Goal: Task Accomplishment & Management: Manage account settings

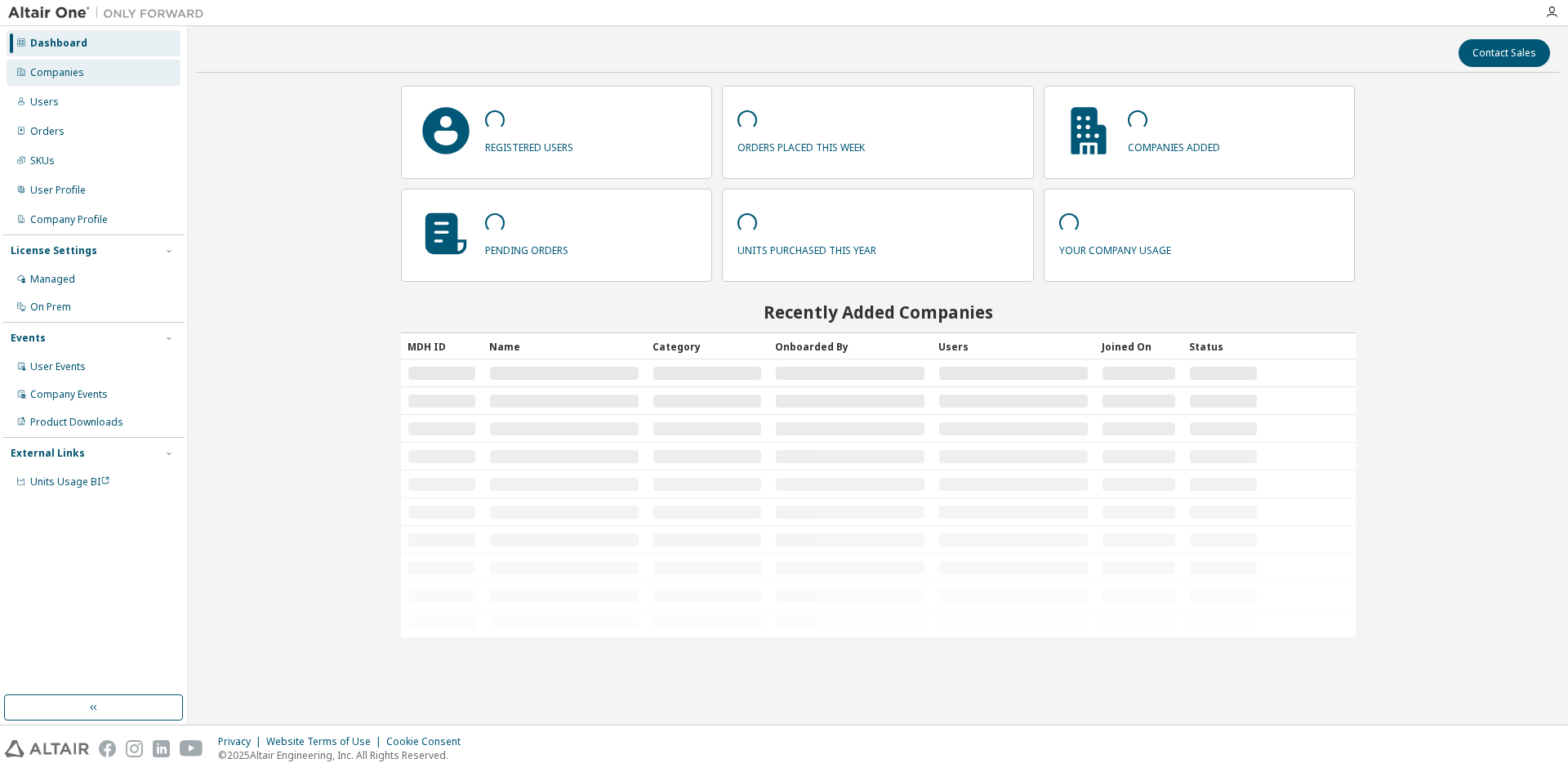
click at [94, 71] on div "Companies" at bounding box center [94, 73] width 174 height 26
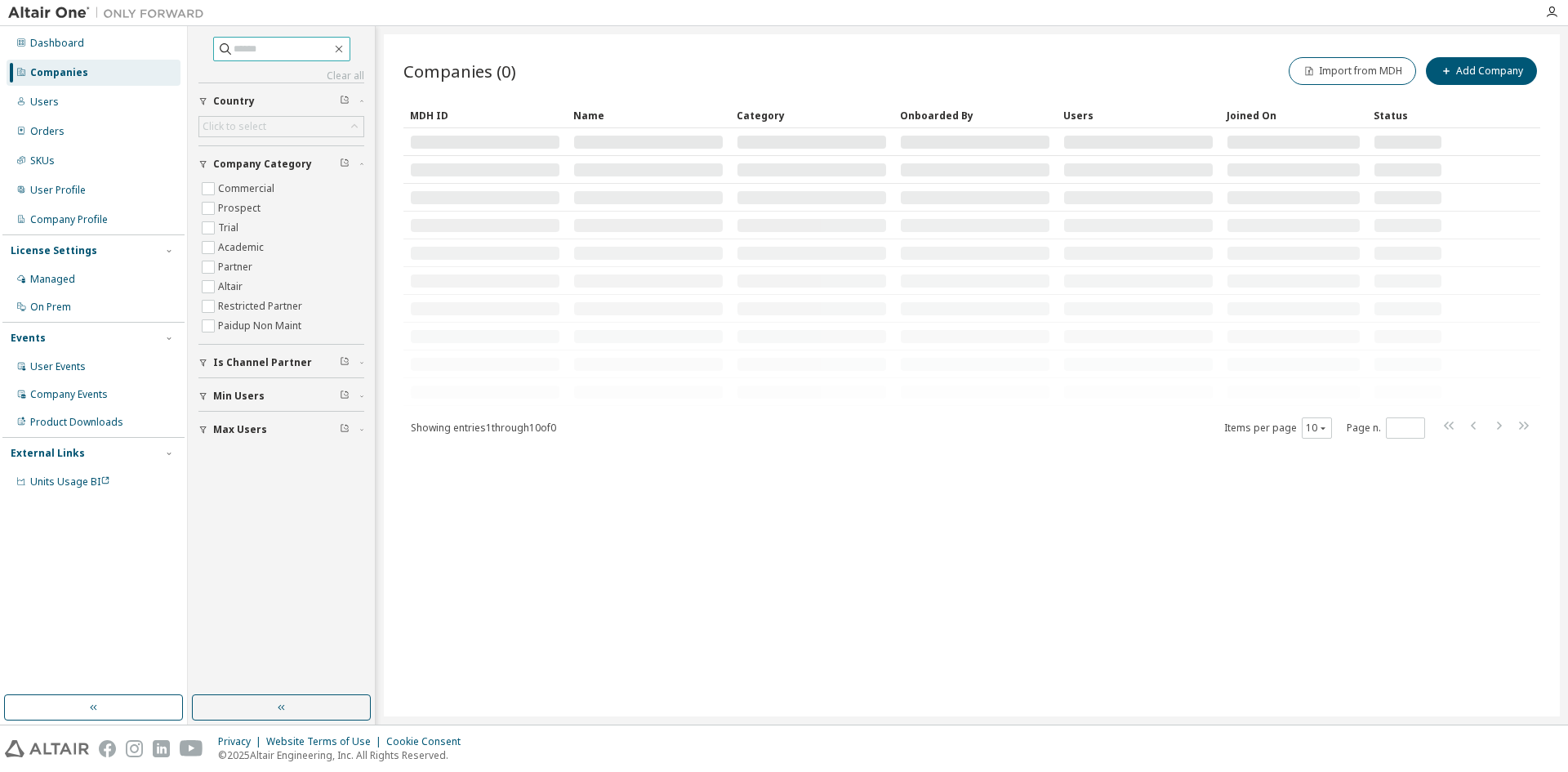
click at [263, 55] on input "text" at bounding box center [282, 49] width 98 height 16
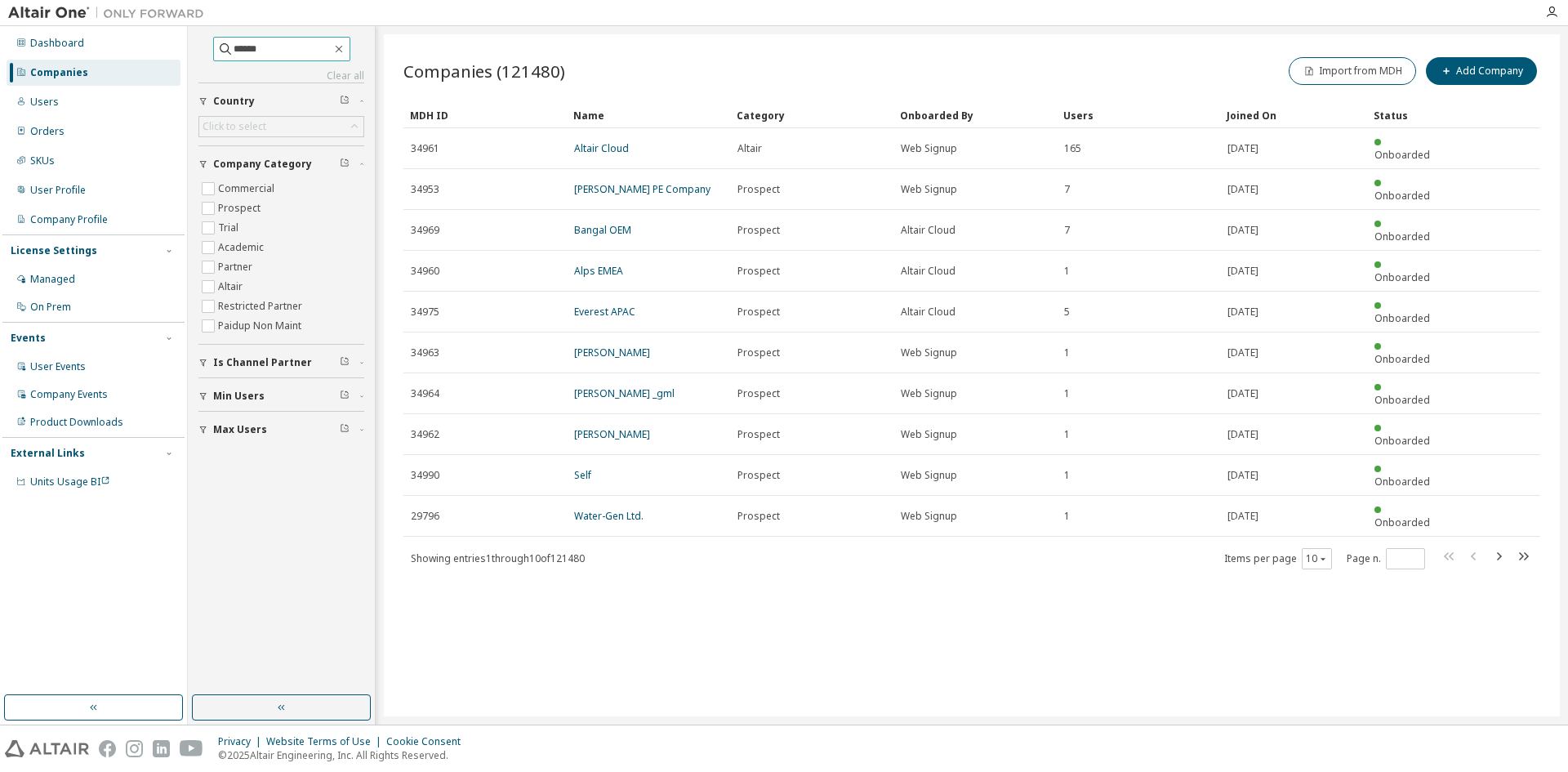
type input "******"
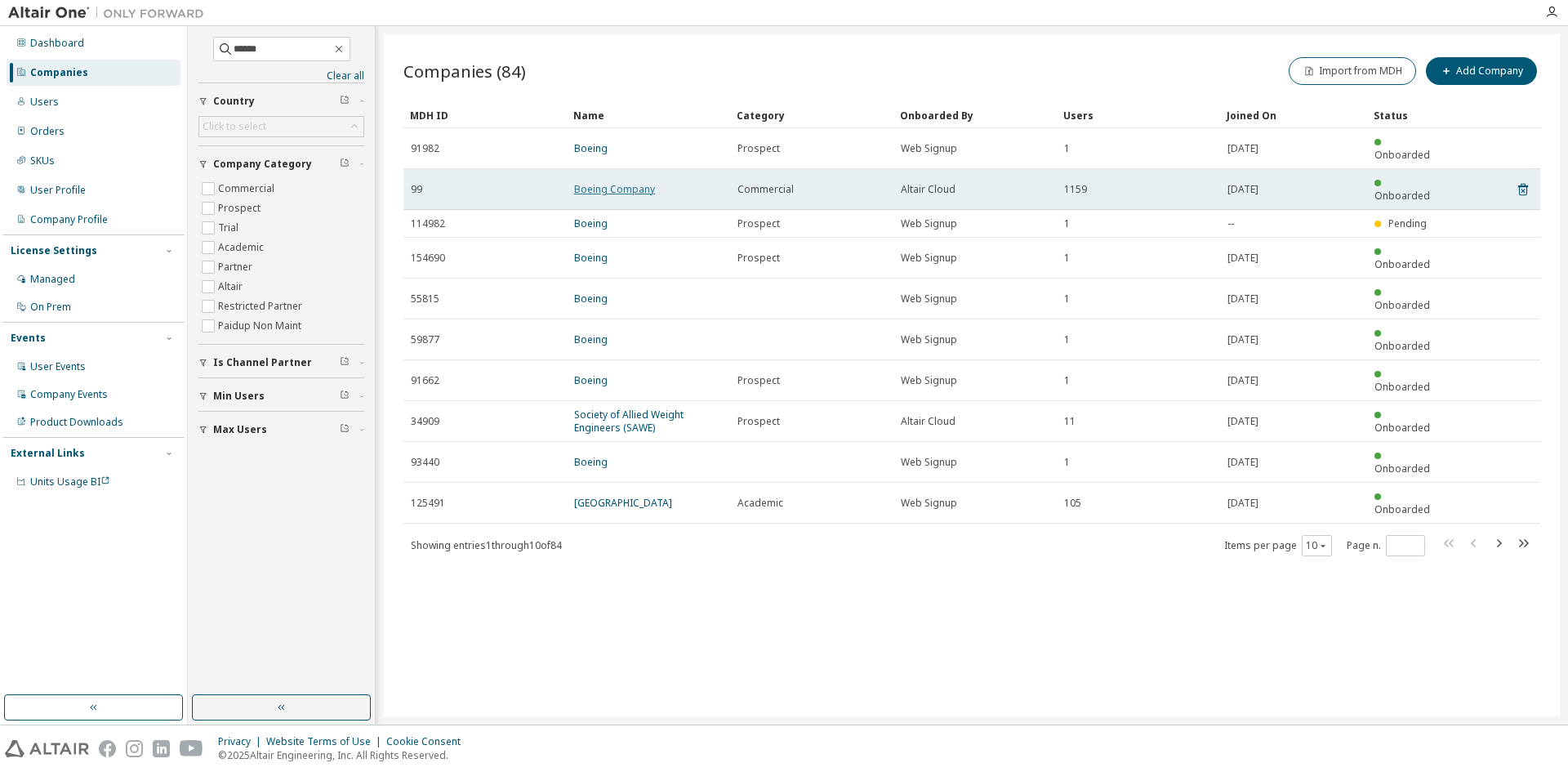
click at [600, 182] on link "Boeing Company" at bounding box center [614, 189] width 81 height 14
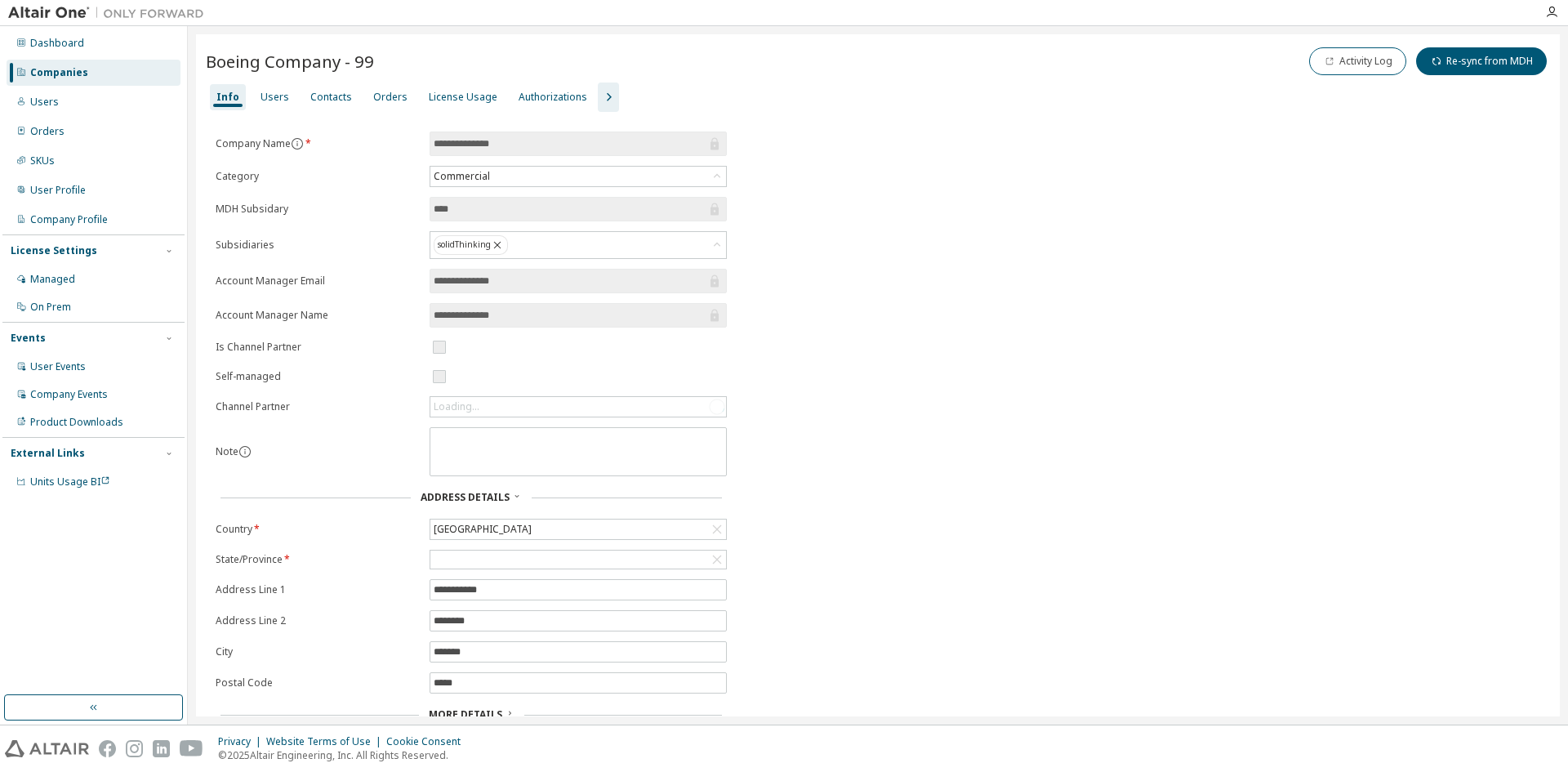
click at [598, 90] on icon "button" at bounding box center [608, 97] width 20 height 20
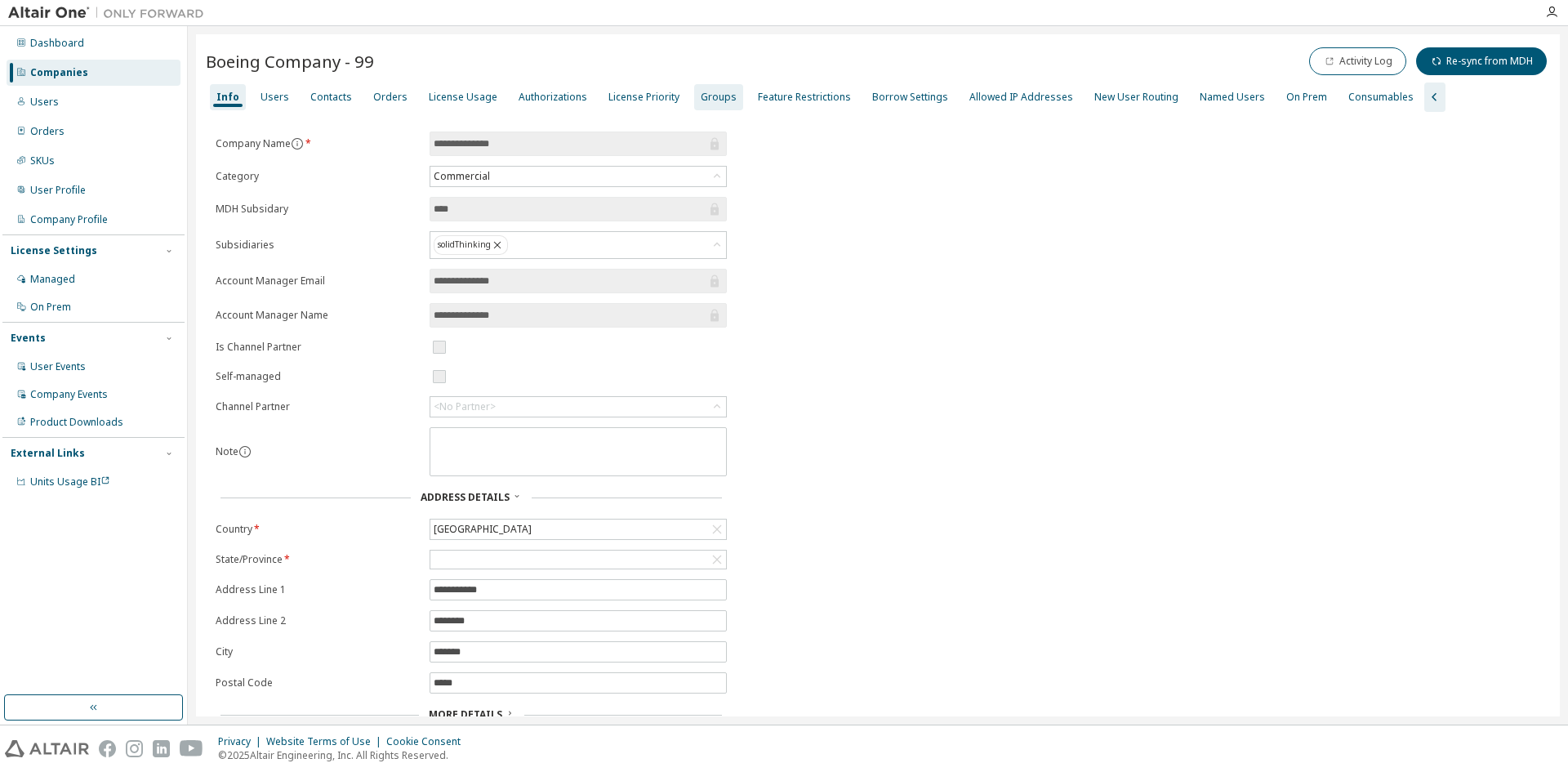
click at [701, 99] on div "Groups" at bounding box center [719, 97] width 36 height 13
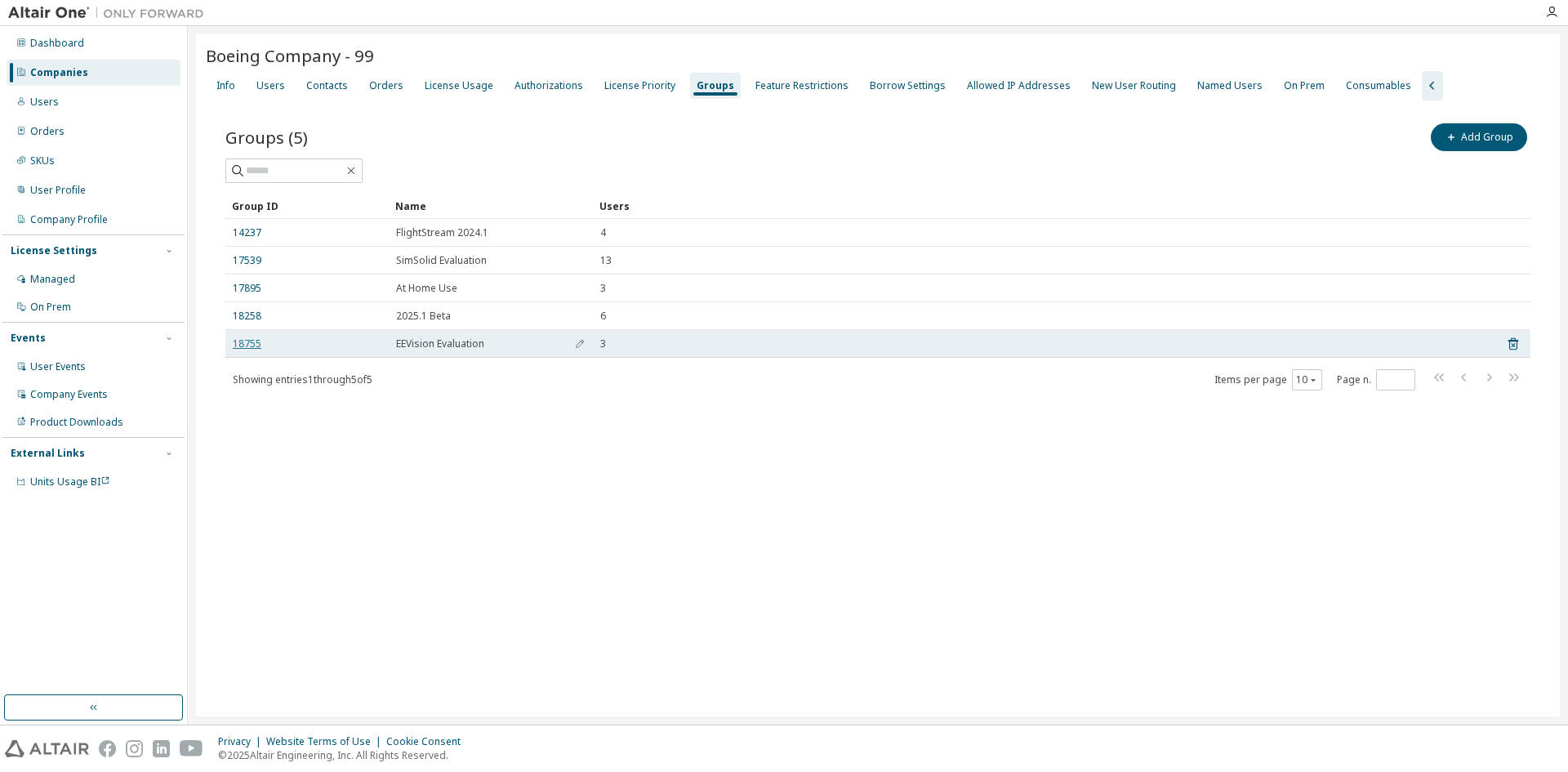
click at [249, 343] on link "18755" at bounding box center [247, 344] width 29 height 13
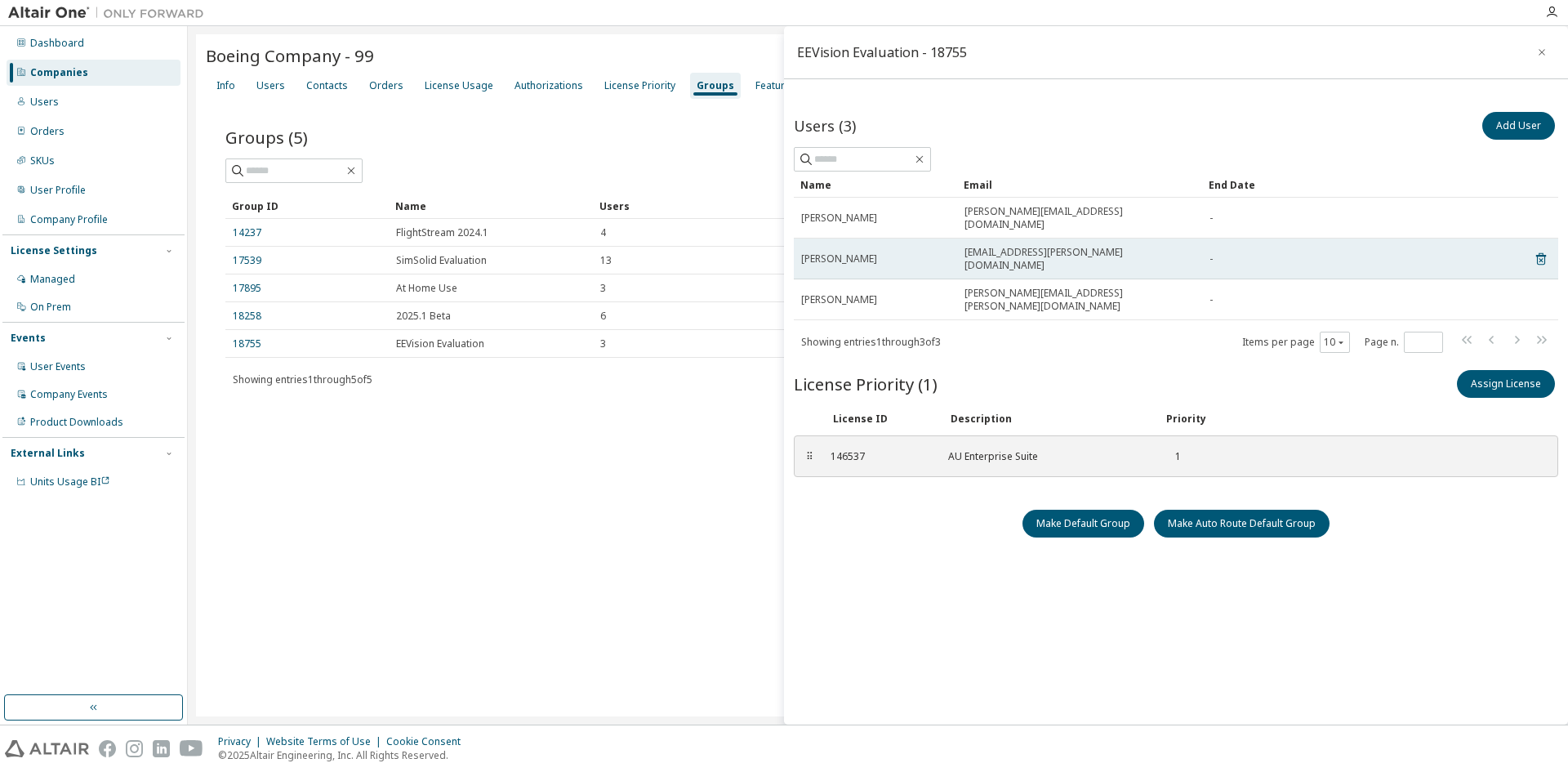
click at [1210, 252] on span "-" at bounding box center [1212, 259] width 3 height 13
click at [1131, 246] on div "arvind.sundararaman@boeing.com" at bounding box center [1080, 259] width 231 height 26
drag, startPoint x: 905, startPoint y: 243, endPoint x: 794, endPoint y: 238, distance: 111.1
click at [794, 239] on td "Arvind Sundararaman" at bounding box center [875, 260] width 163 height 41
copy span "[PERSON_NAME]"
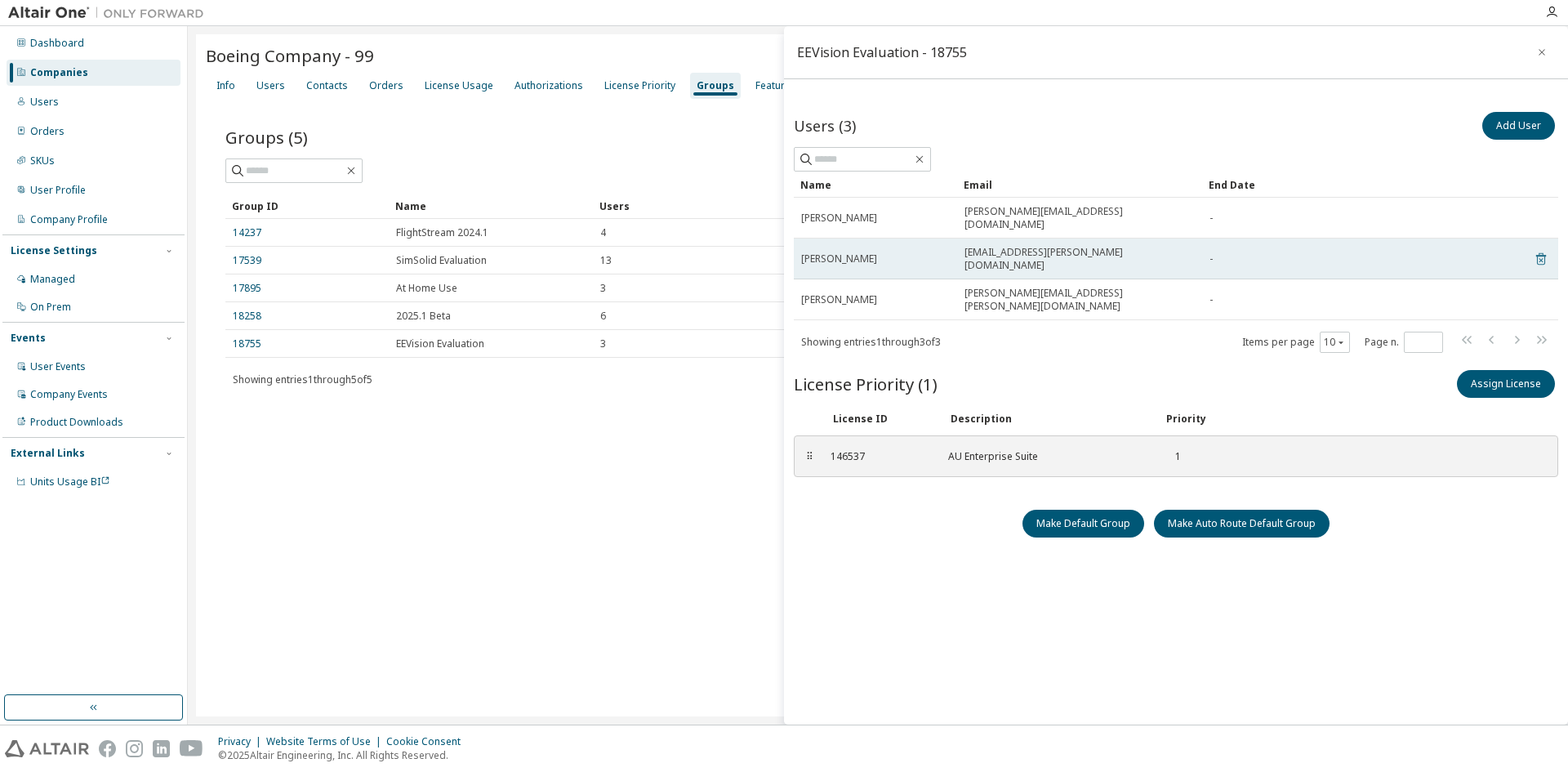
click at [1538, 258] on icon at bounding box center [1540, 260] width 4 height 4
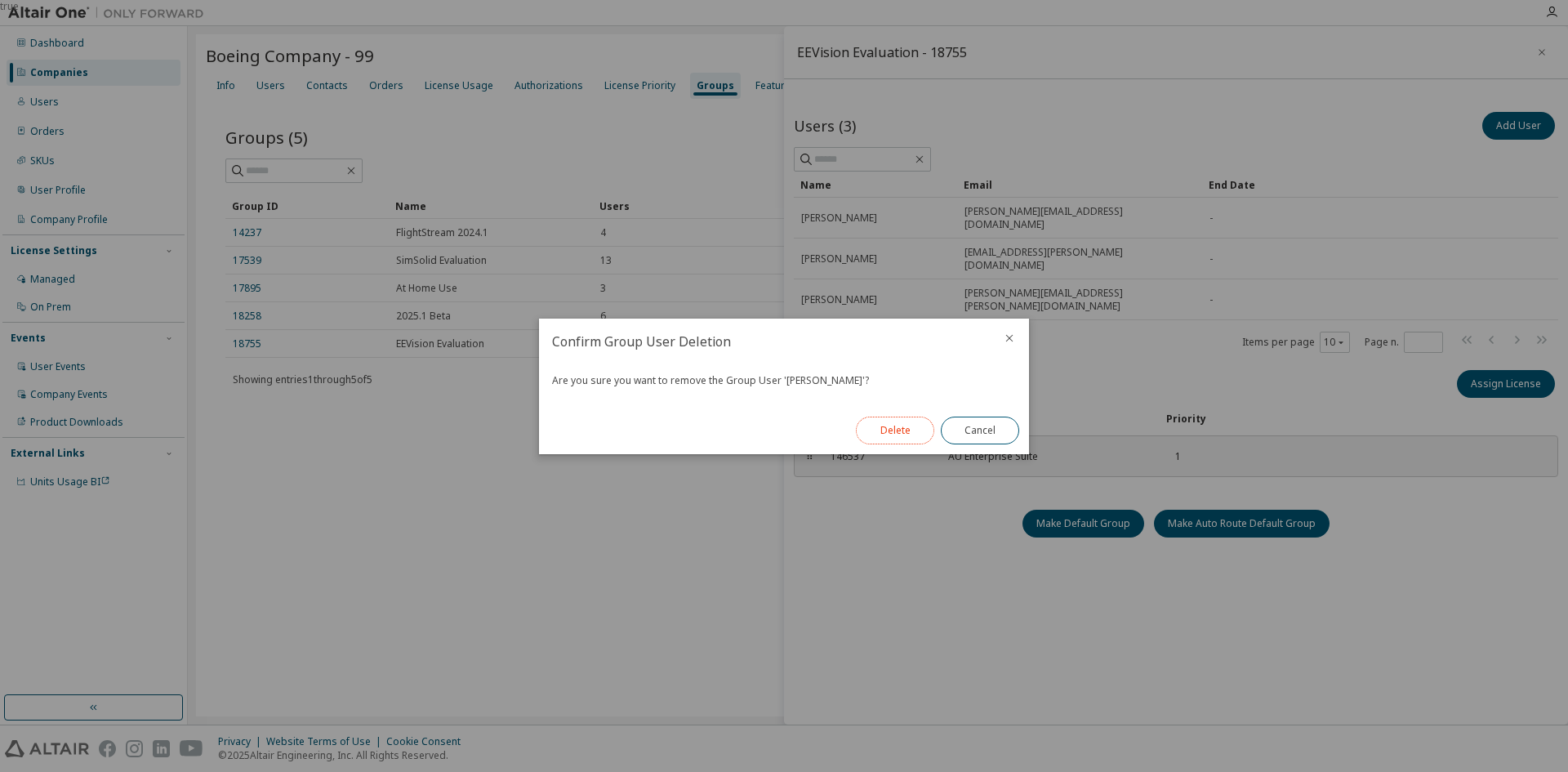
click at [906, 430] on button "Delete" at bounding box center [896, 430] width 79 height 28
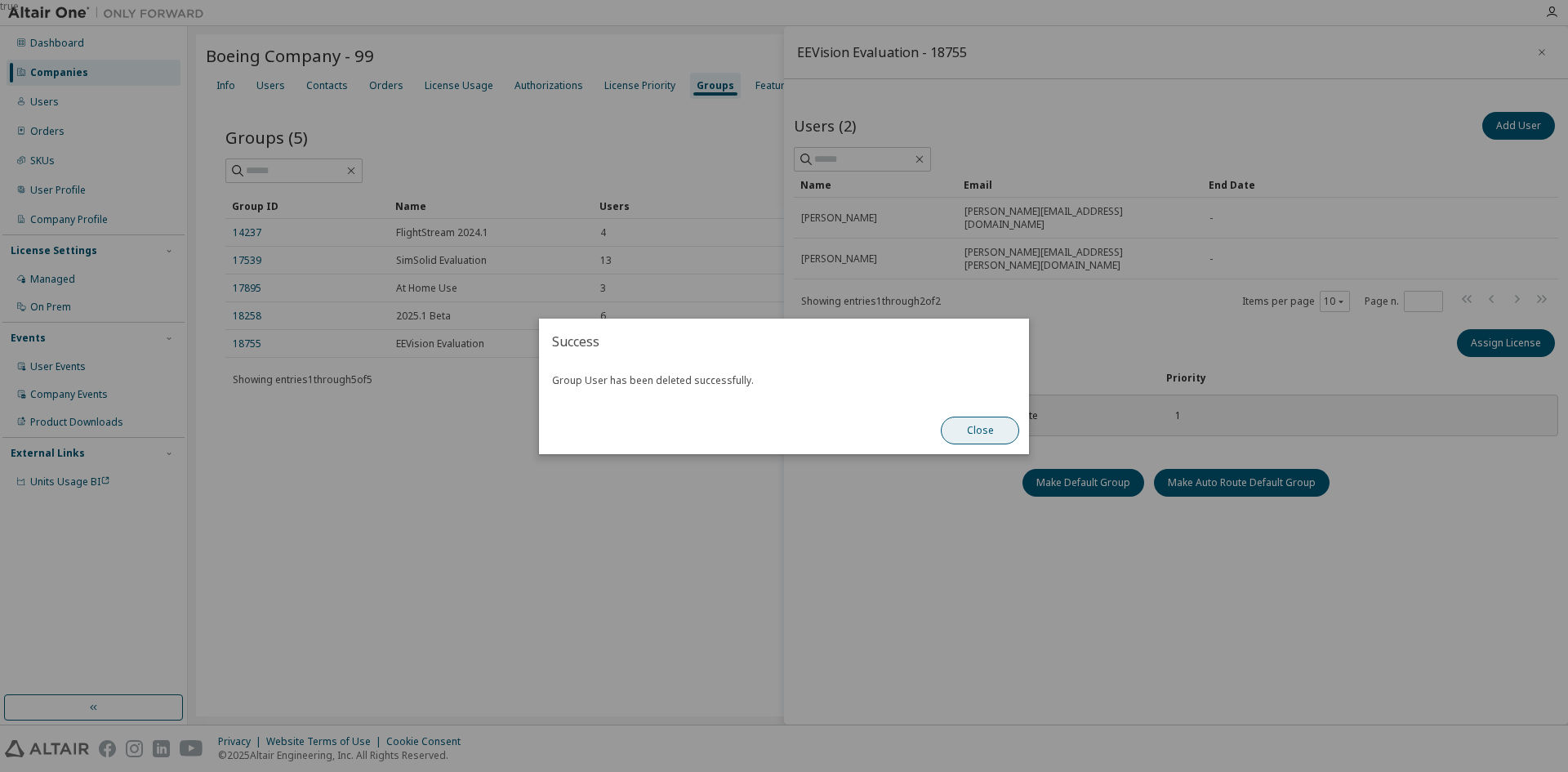
click at [974, 428] on button "Close" at bounding box center [980, 430] width 79 height 28
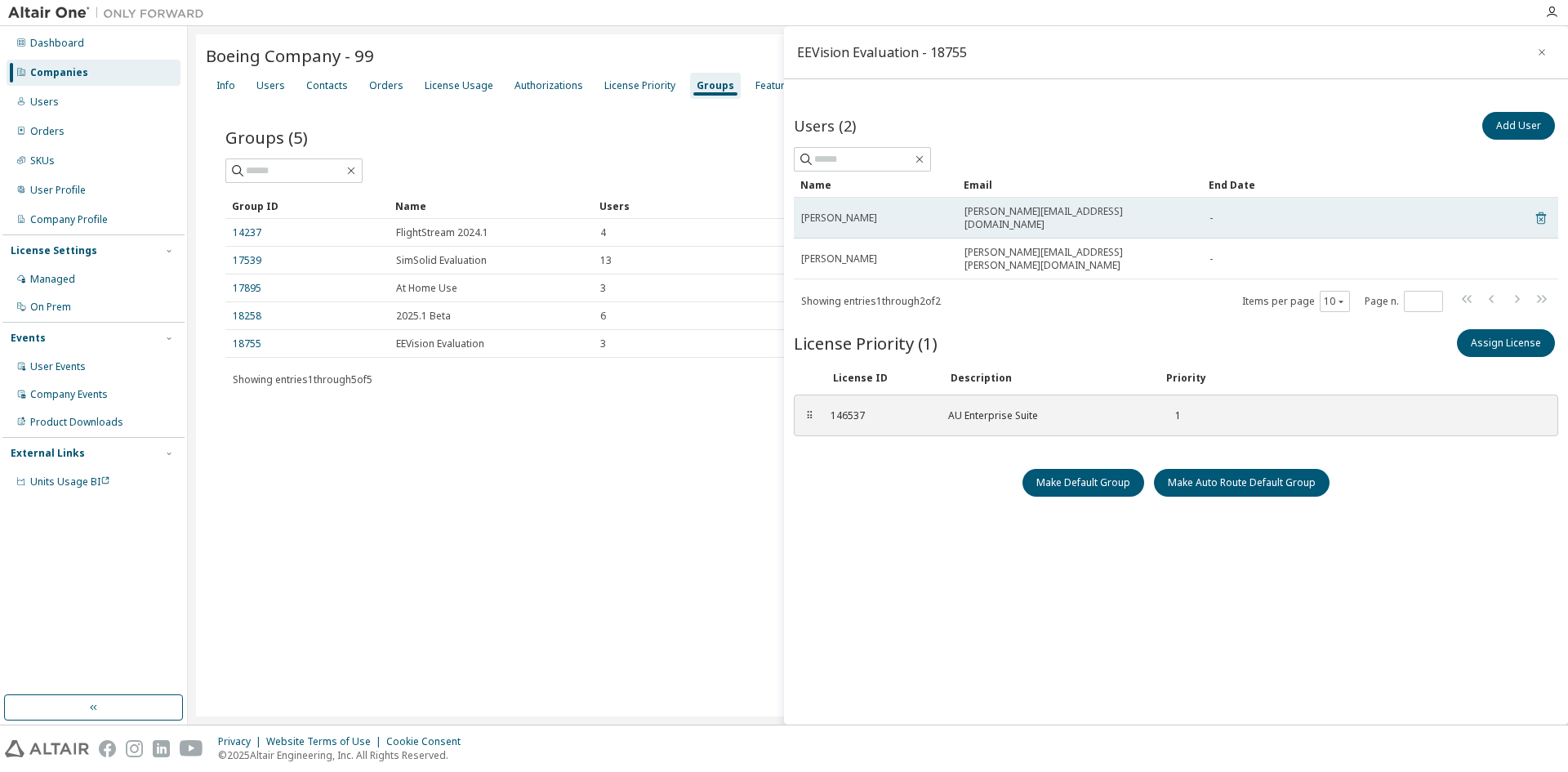
click at [1534, 213] on icon at bounding box center [1542, 218] width 15 height 20
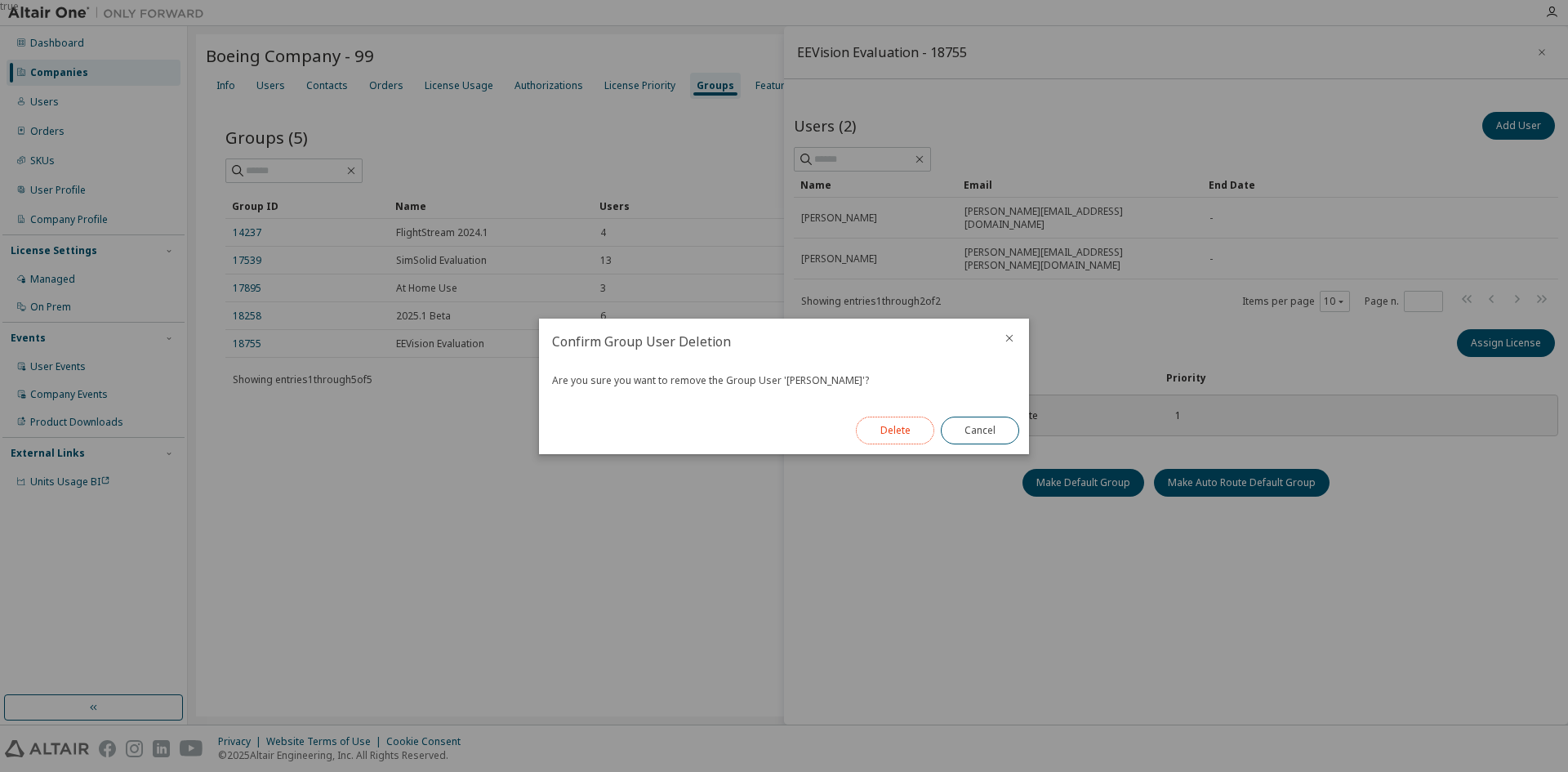
click at [887, 424] on button "Delete" at bounding box center [896, 430] width 79 height 28
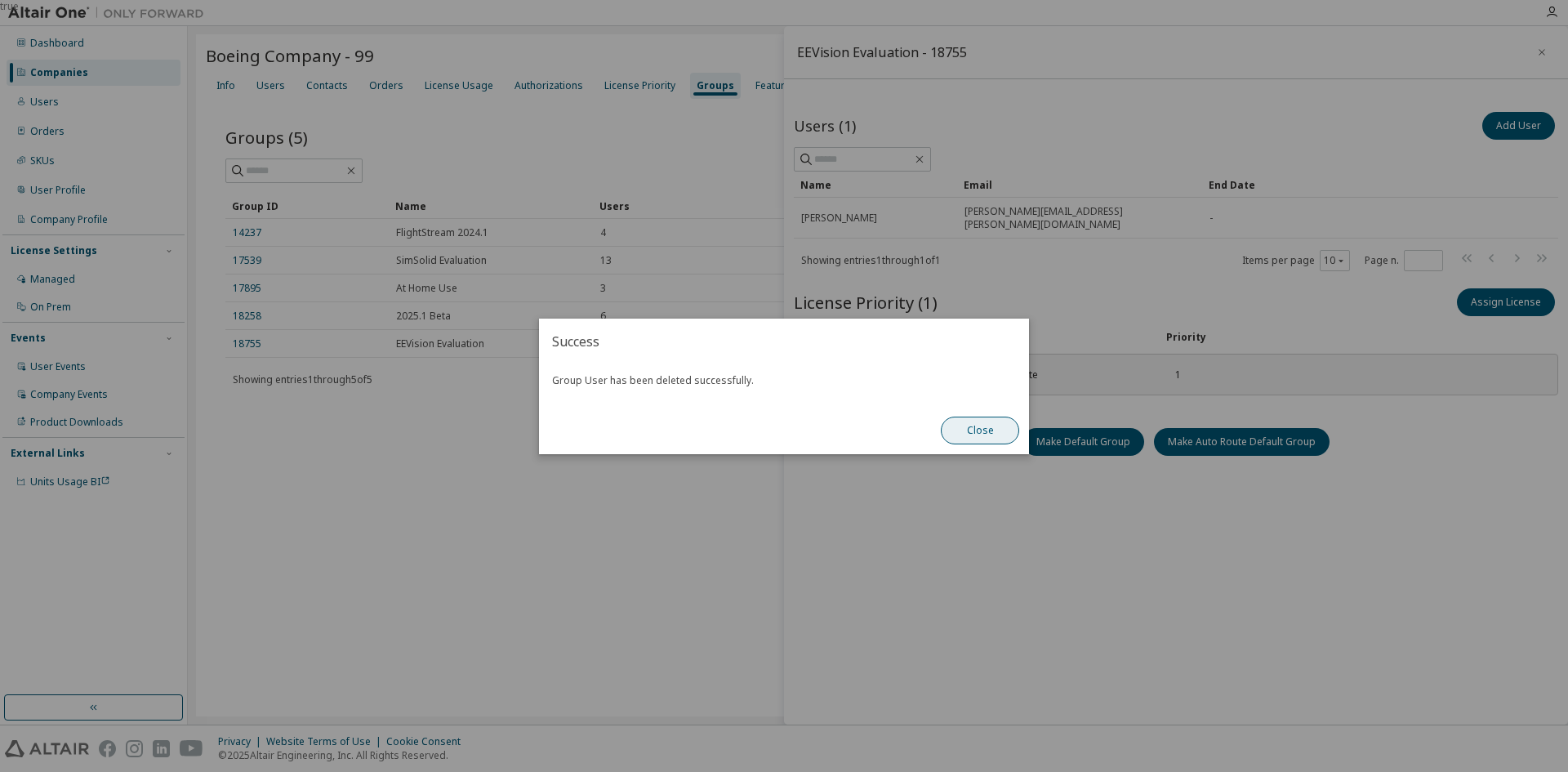
click at [970, 432] on button "Close" at bounding box center [980, 430] width 79 height 28
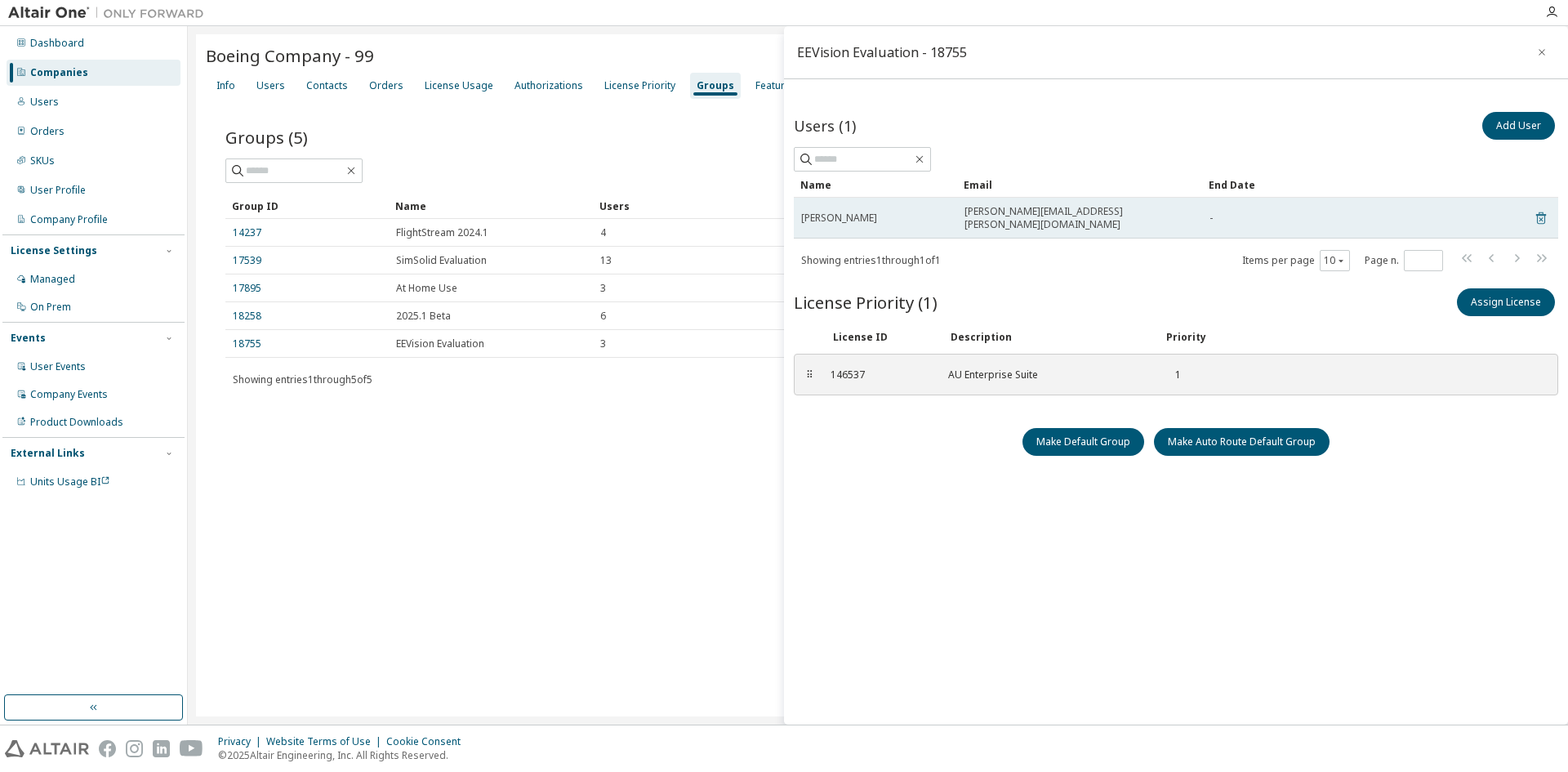
click at [1537, 213] on icon at bounding box center [1542, 218] width 10 height 12
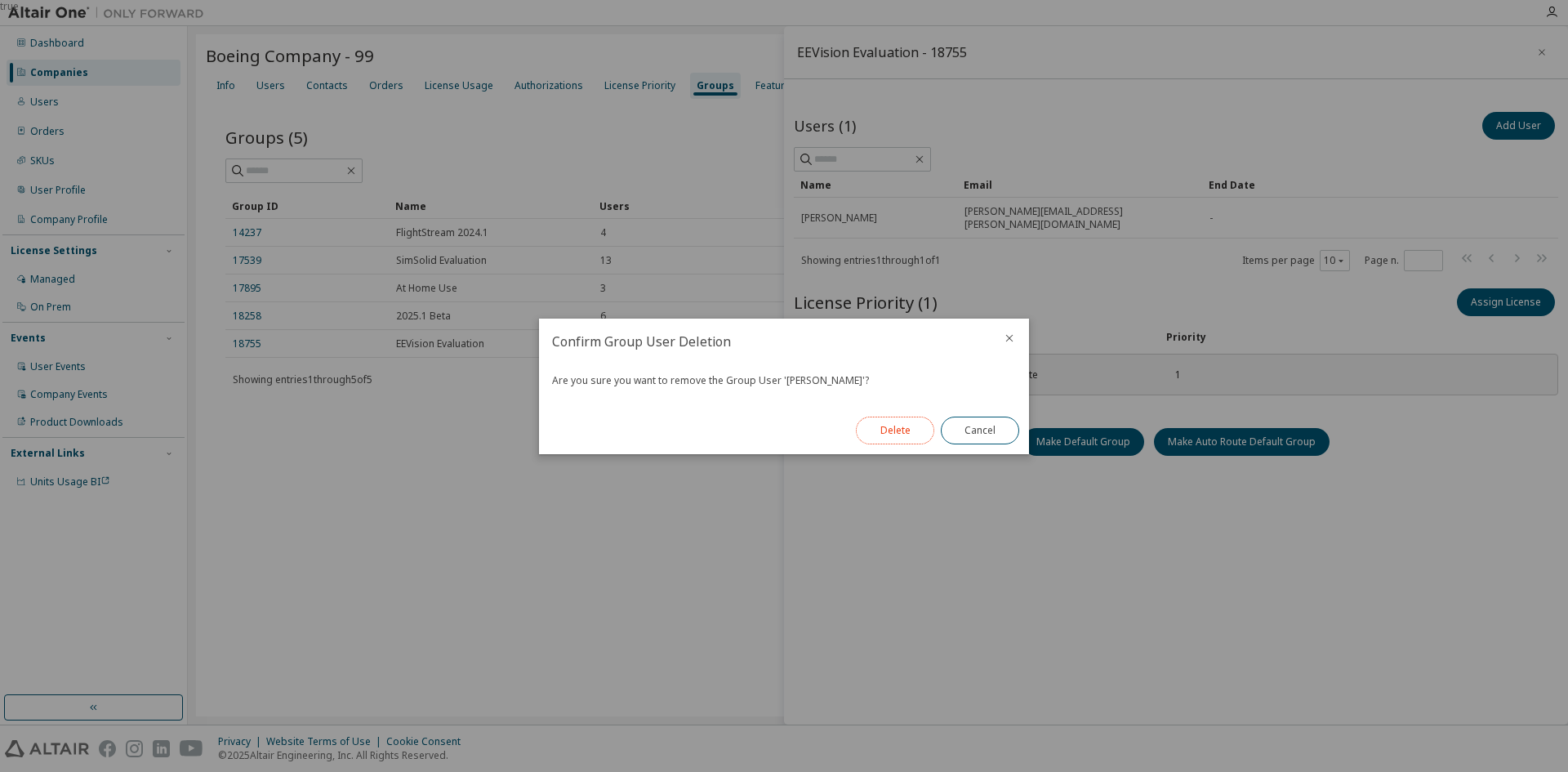
click at [887, 437] on button "Delete" at bounding box center [896, 430] width 79 height 28
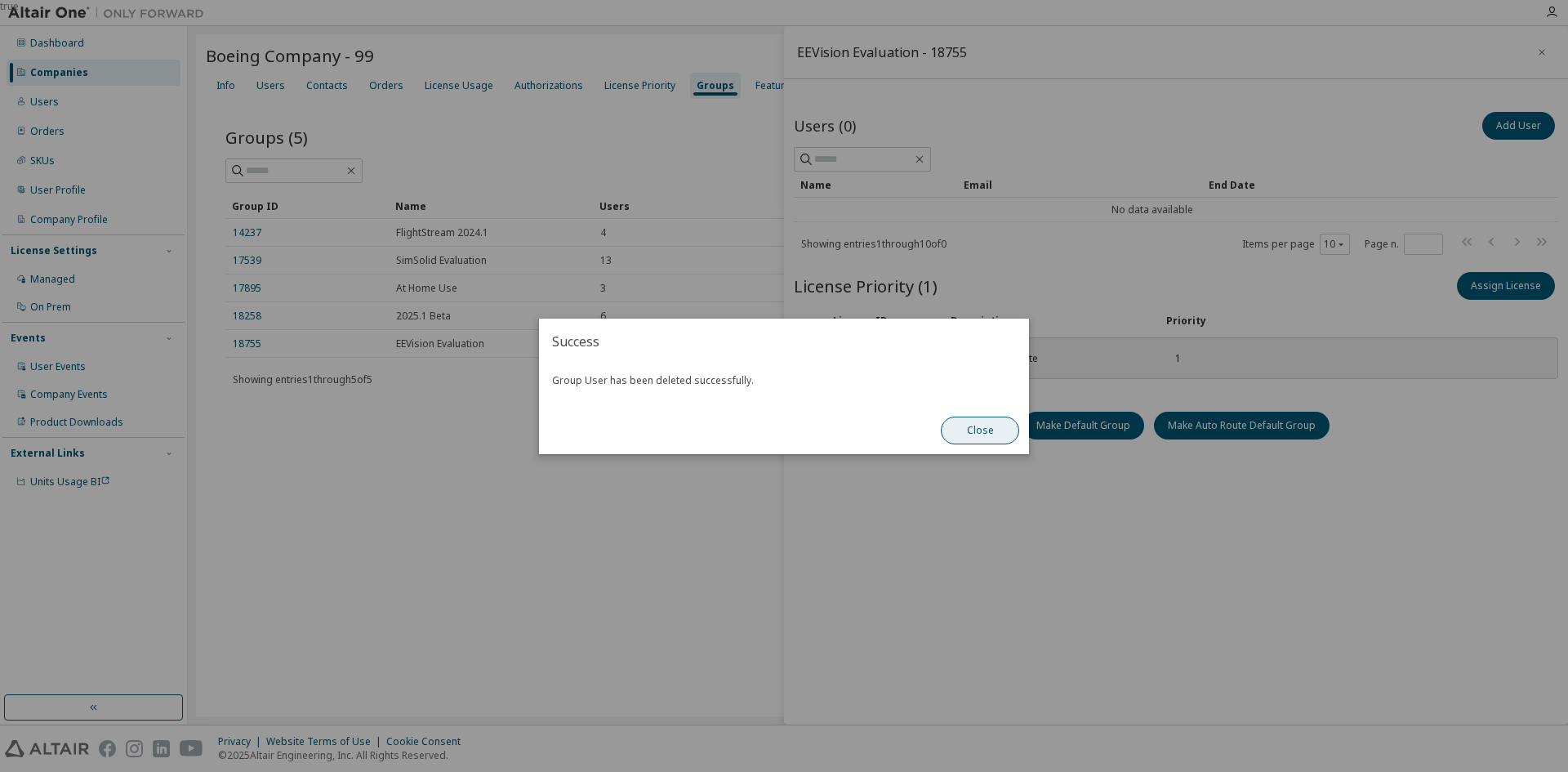
click at [983, 420] on button "Close" at bounding box center [980, 430] width 79 height 28
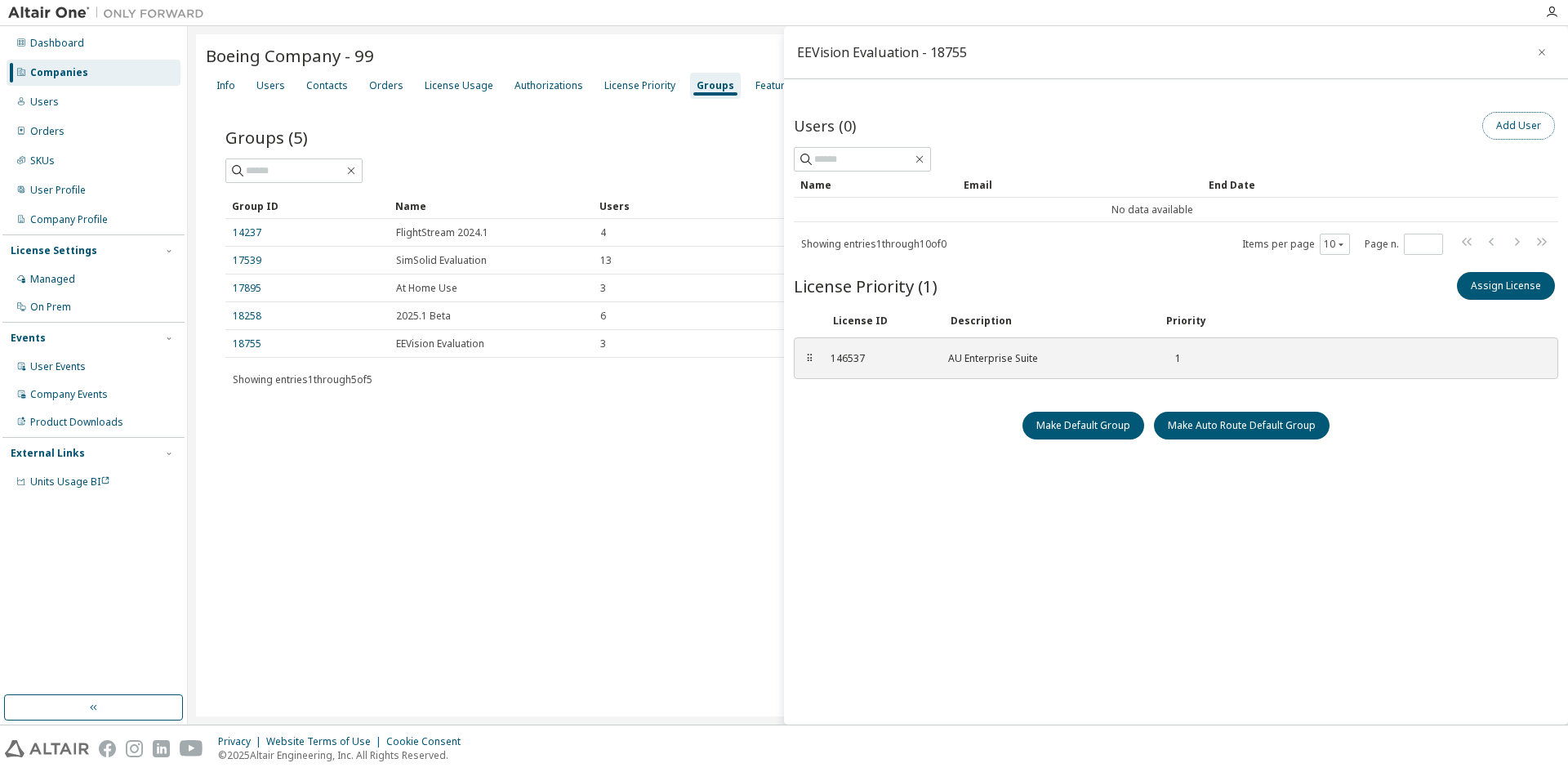
click at [1508, 128] on button "Add User" at bounding box center [1519, 126] width 73 height 28
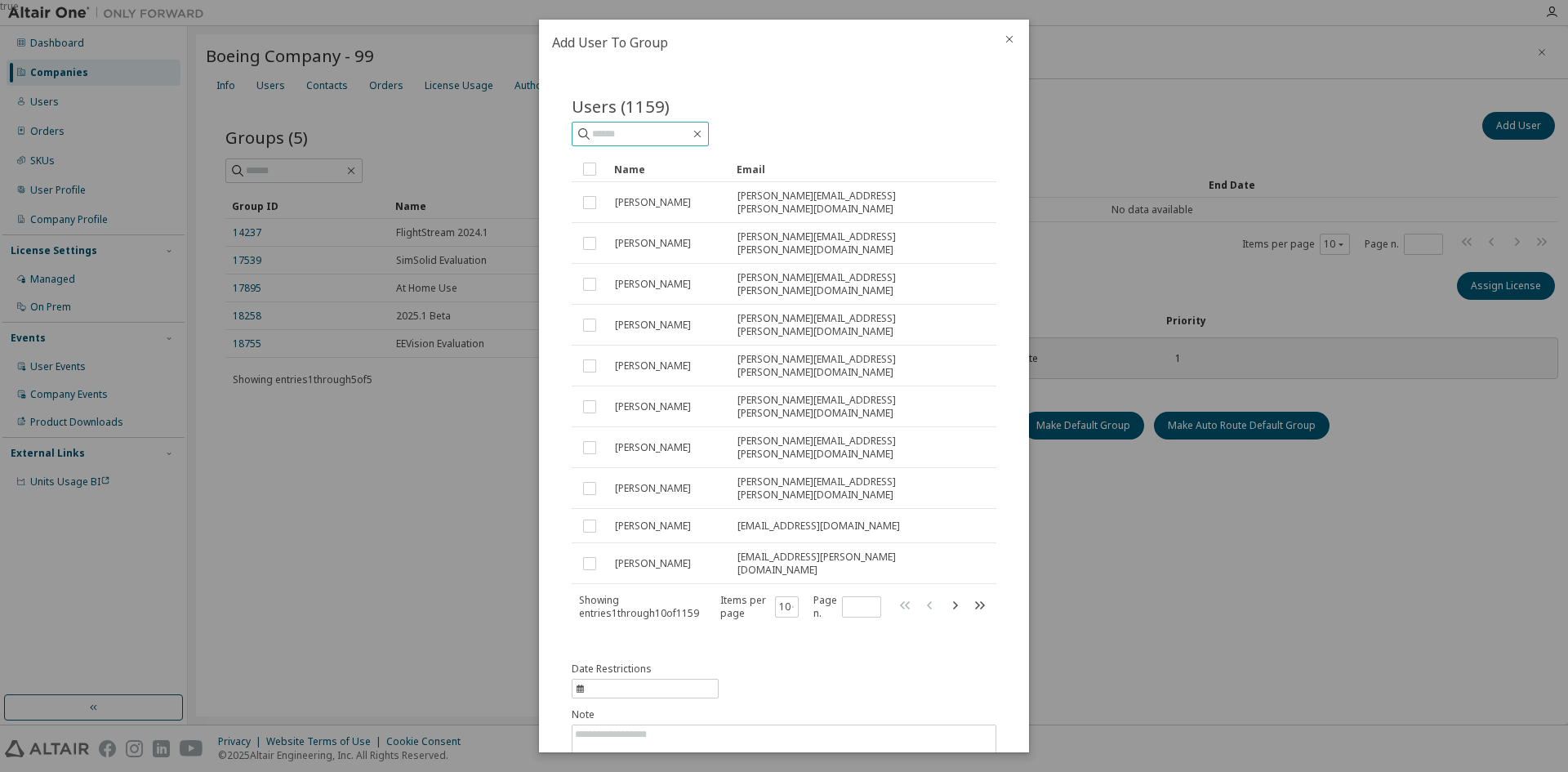
click at [617, 131] on input "text" at bounding box center [640, 134] width 98 height 16
paste input "**********"
type input "**********"
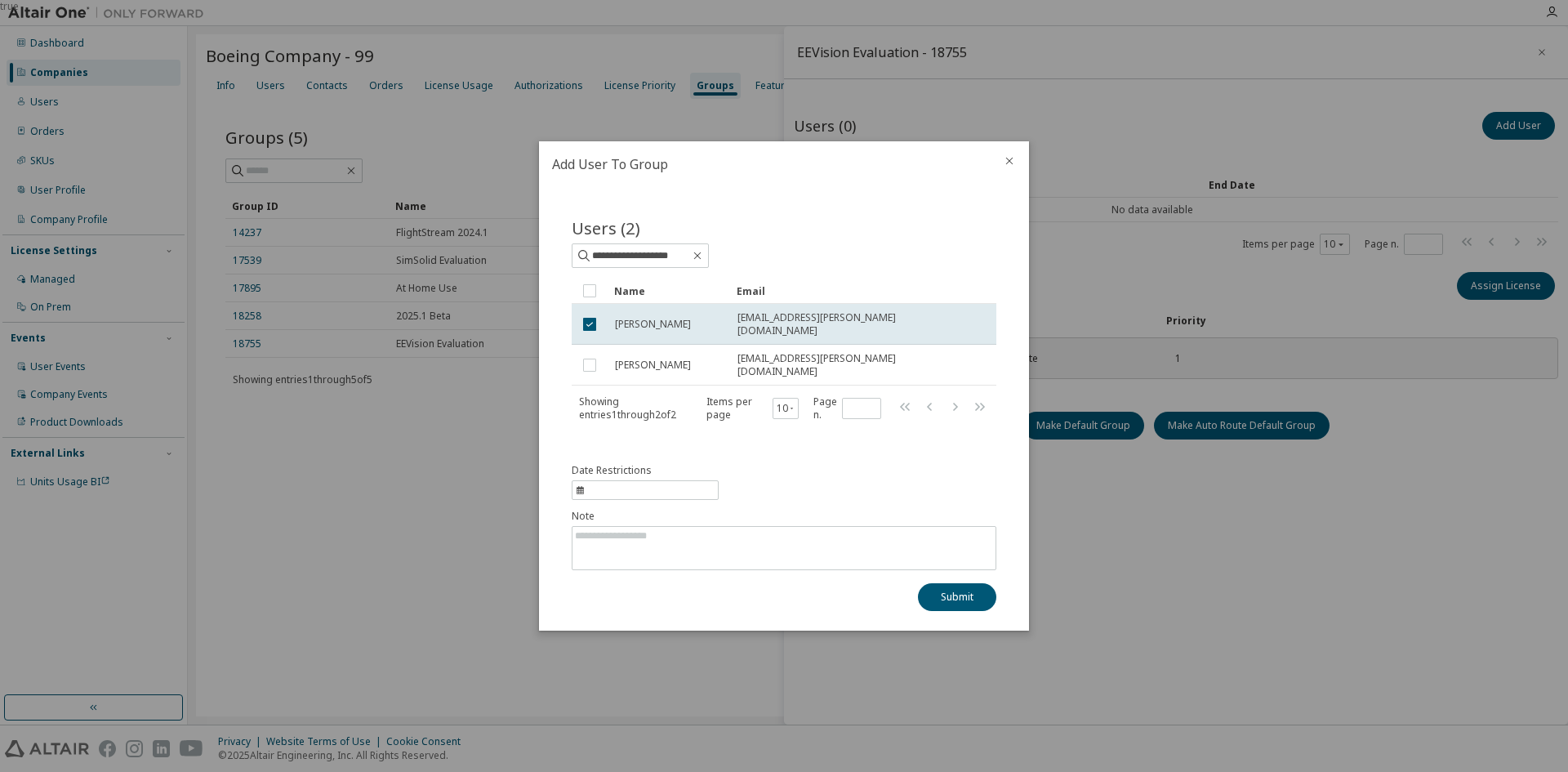
click at [596, 480] on span "information" at bounding box center [644, 490] width 147 height 20
select select "*"
select select "****"
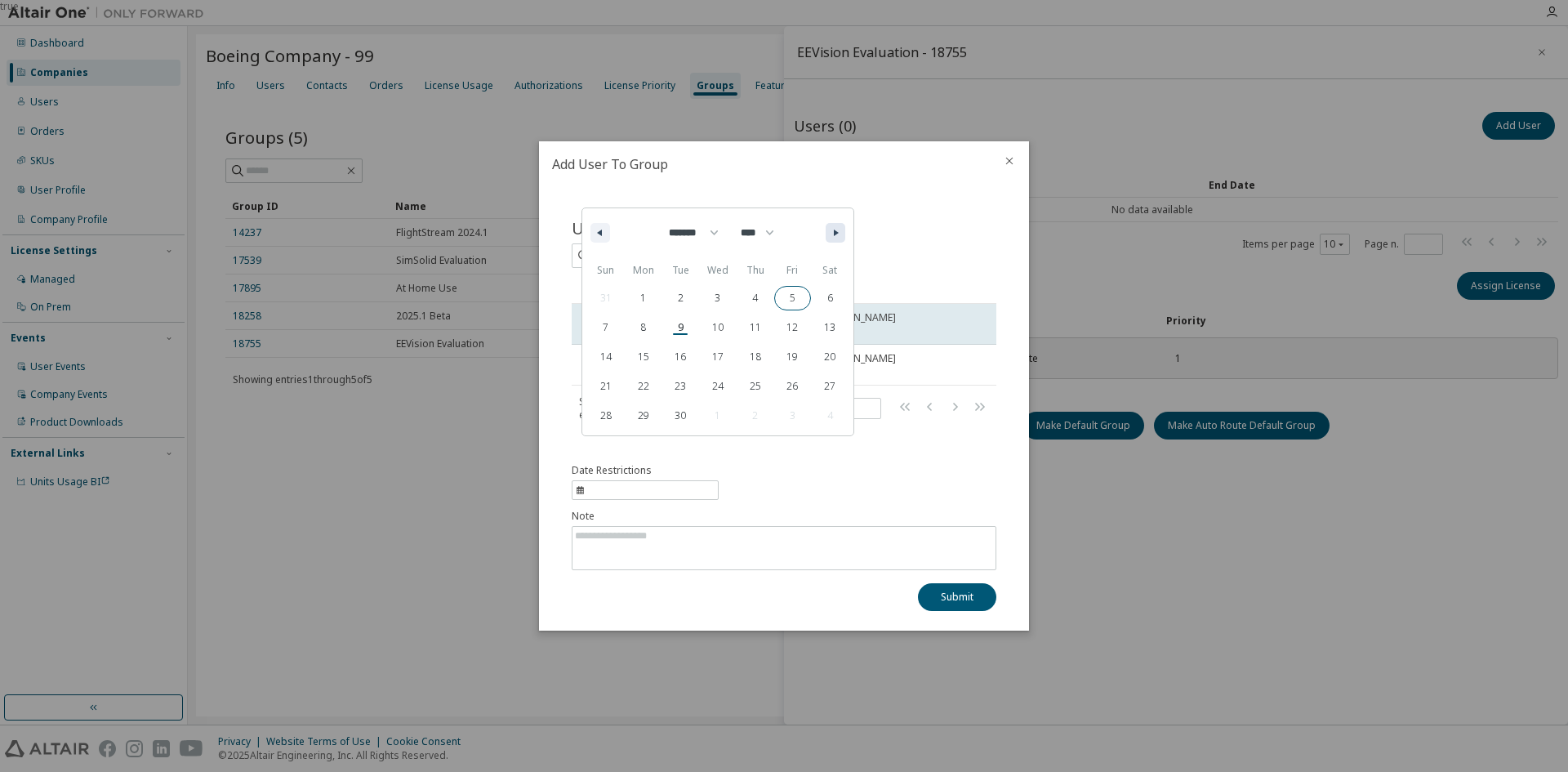
click at [832, 239] on button "button" at bounding box center [836, 233] width 20 height 20
select select "**"
click at [640, 363] on span "17" at bounding box center [644, 357] width 38 height 21
click at [965, 591] on button "Submit" at bounding box center [957, 597] width 79 height 28
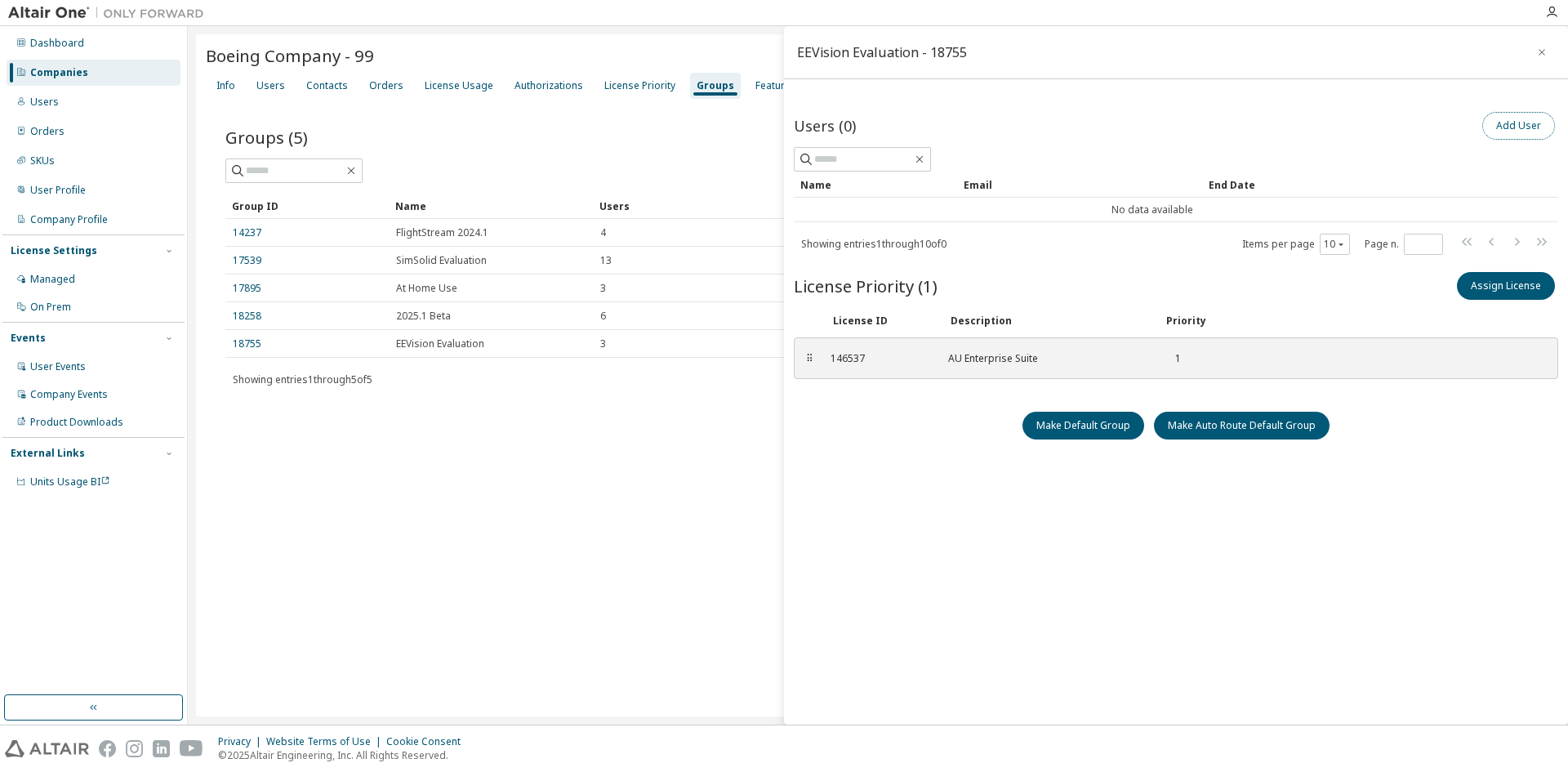
click at [1493, 124] on button "Add User" at bounding box center [1519, 126] width 73 height 28
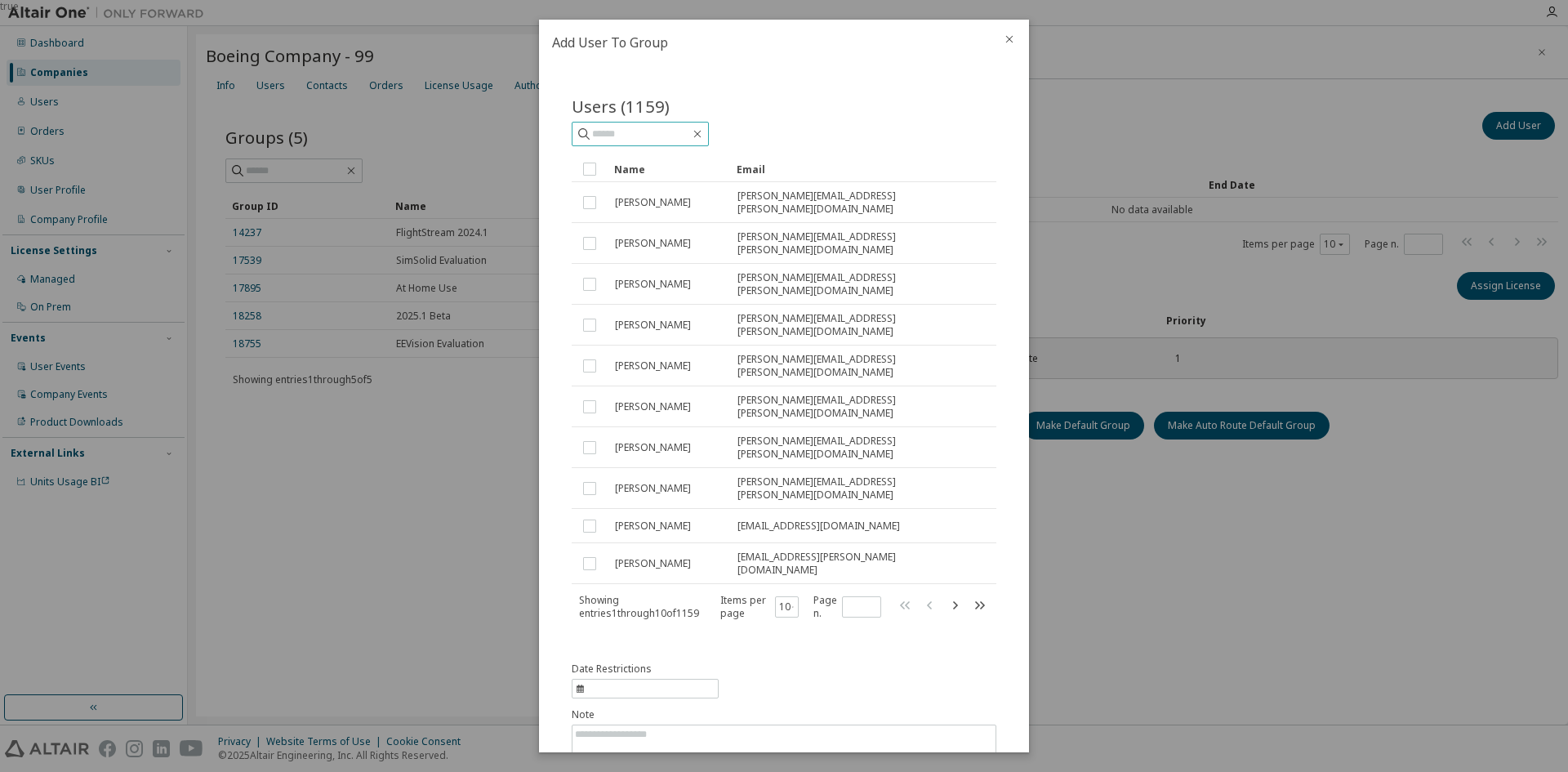
click at [632, 135] on input "text" at bounding box center [640, 134] width 98 height 16
type input "*****"
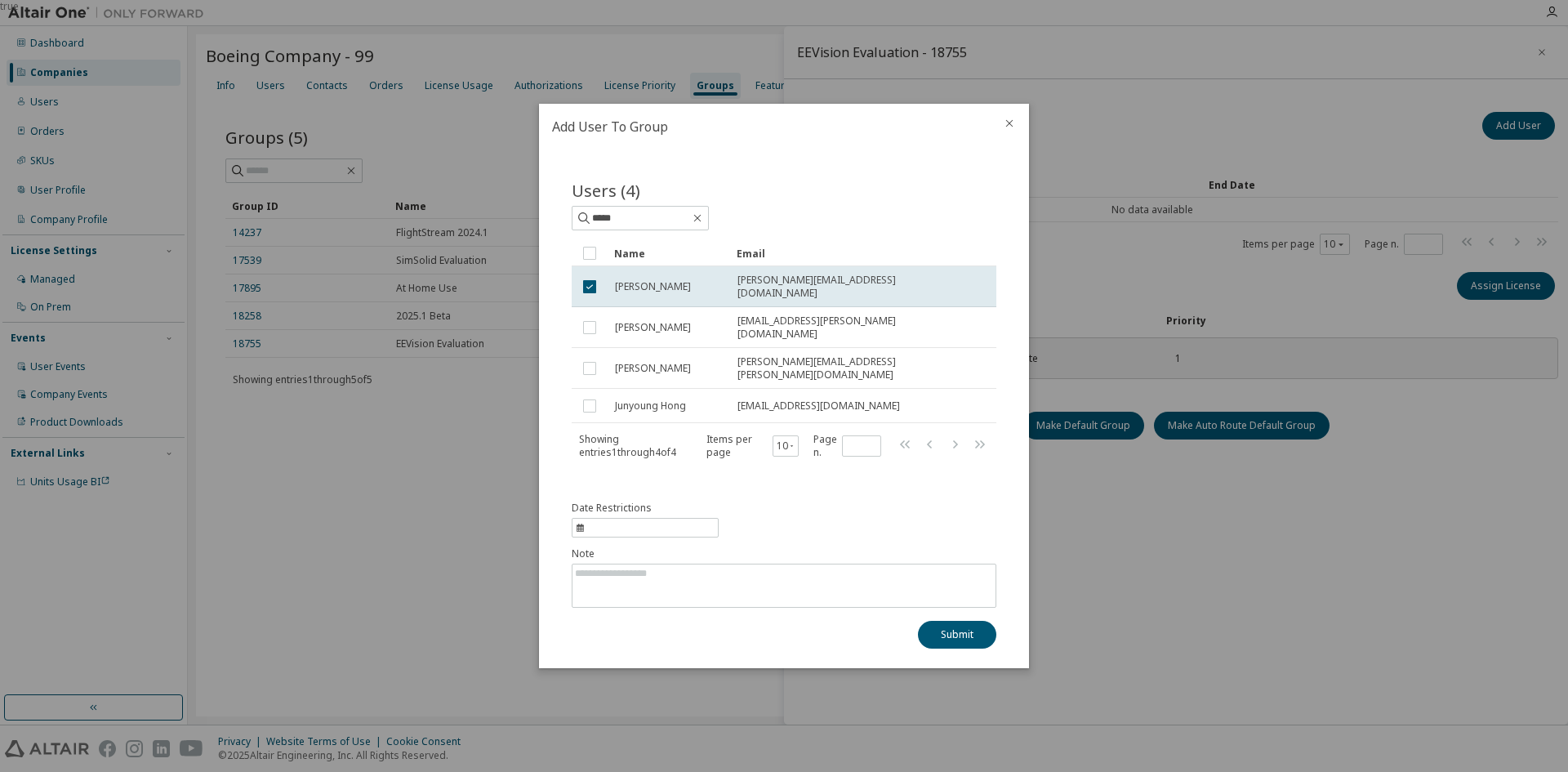
click at [635, 519] on span "information" at bounding box center [644, 528] width 147 height 20
select select "*"
select select "****"
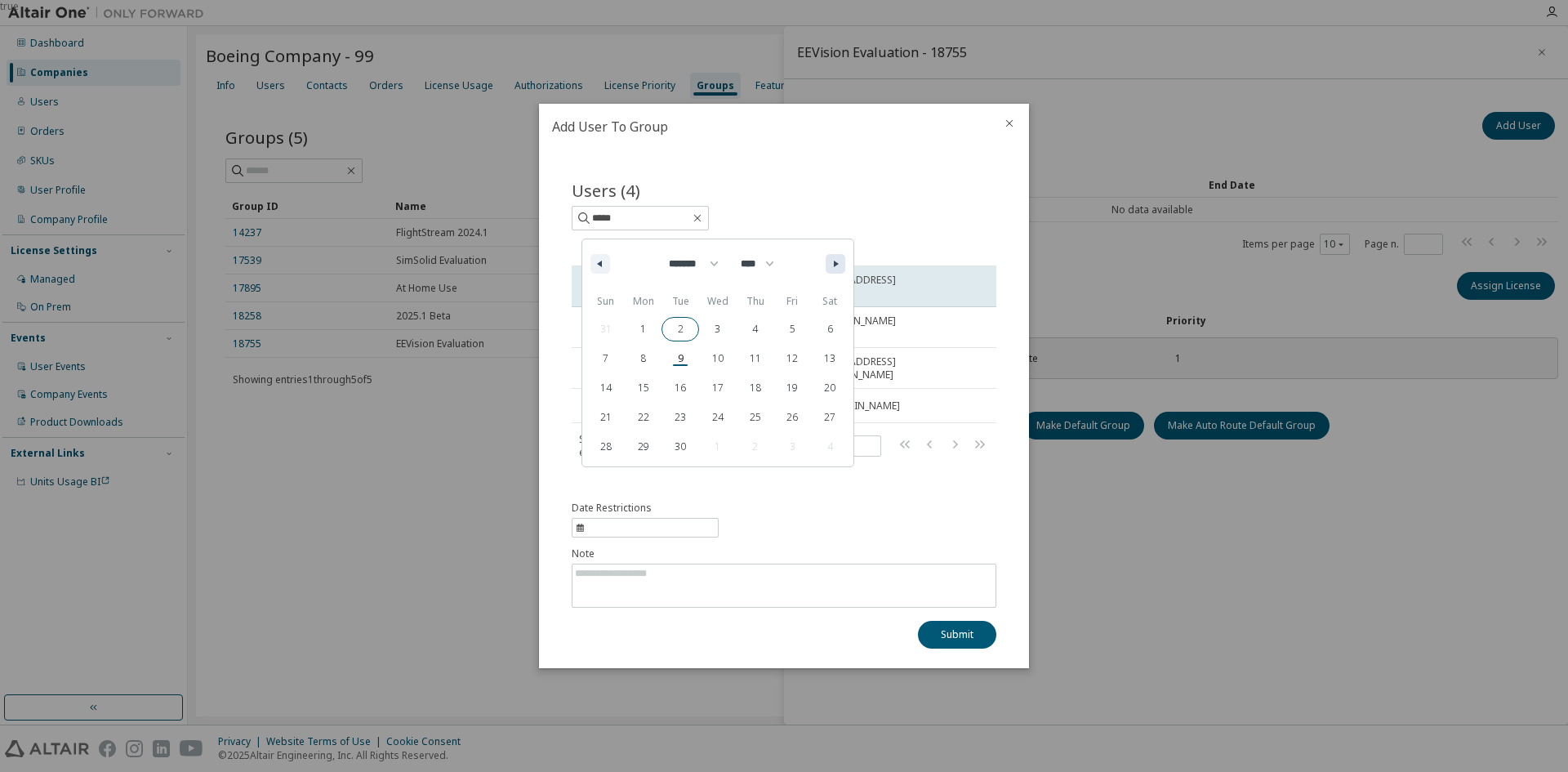
click at [837, 267] on icon "button" at bounding box center [838, 264] width 8 height 7
select select "**"
click at [648, 397] on span "17" at bounding box center [644, 388] width 38 height 21
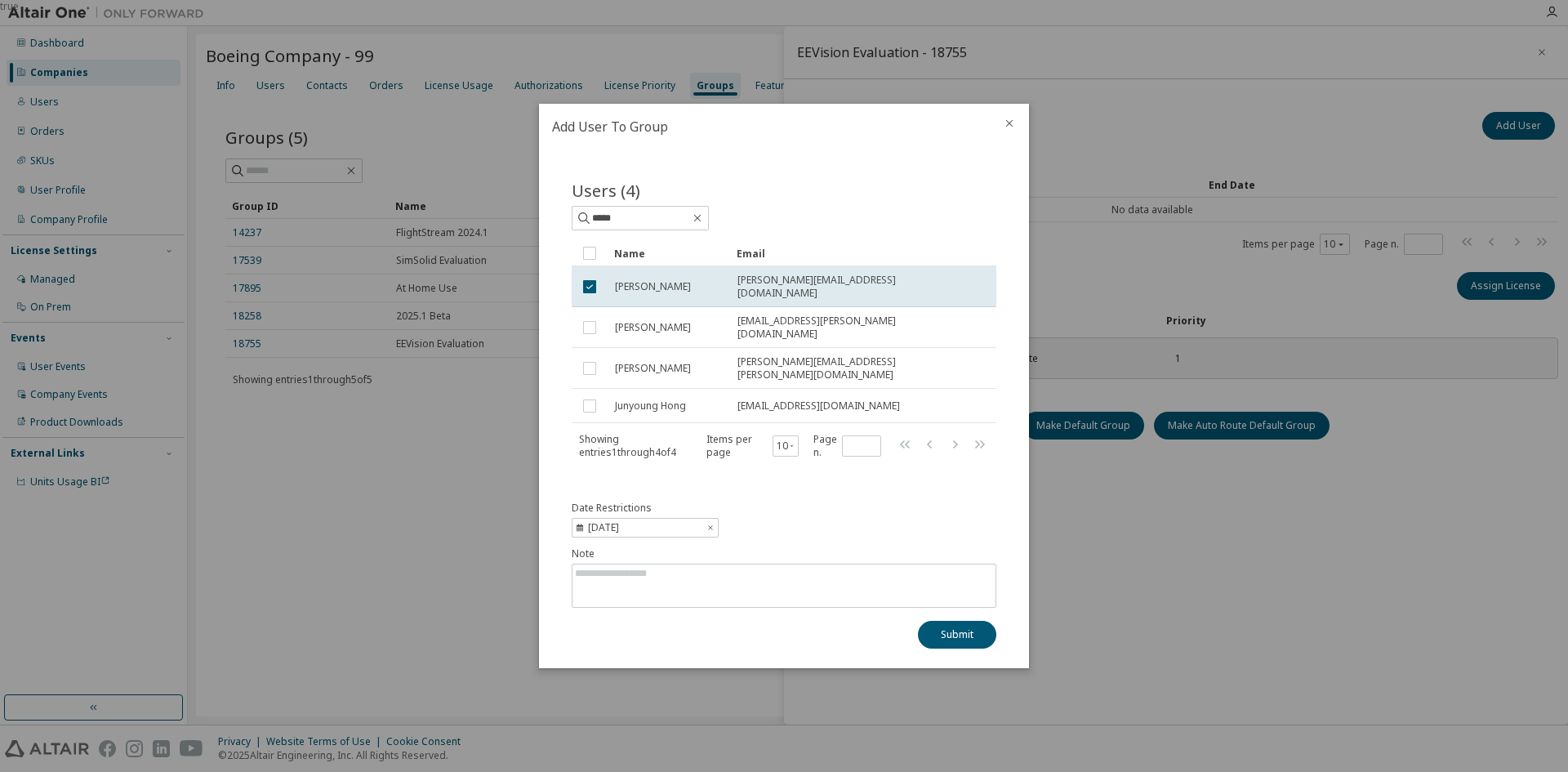
click at [866, 521] on div "Date Restrictions 2025-11-17 Note Submit" at bounding box center [783, 575] width 424 height 147
click at [934, 621] on button "Submit" at bounding box center [957, 635] width 79 height 28
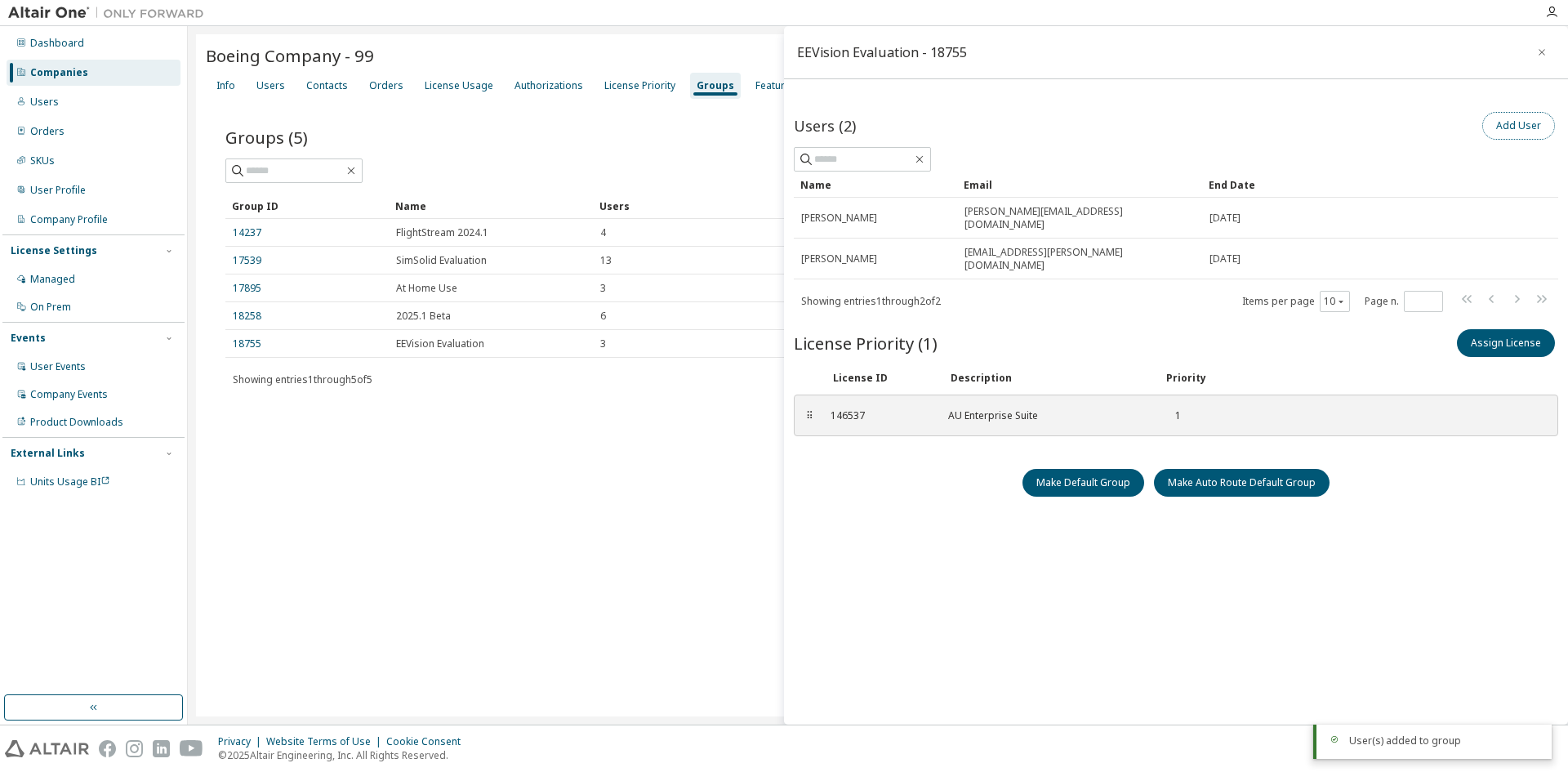
click at [1495, 125] on button "Add User" at bounding box center [1519, 126] width 73 height 28
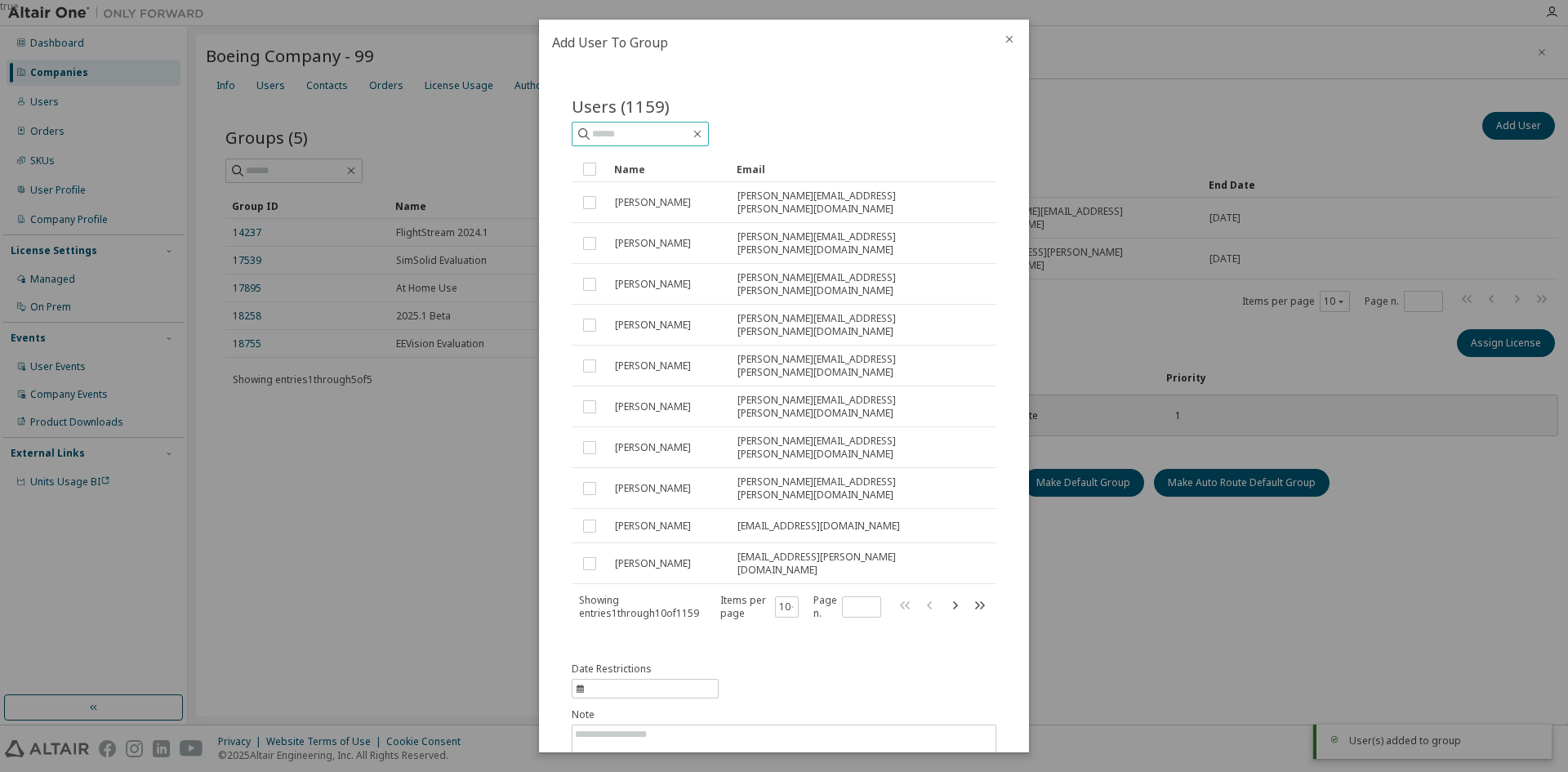
click at [675, 130] on input "text" at bounding box center [640, 134] width 98 height 16
type input "****"
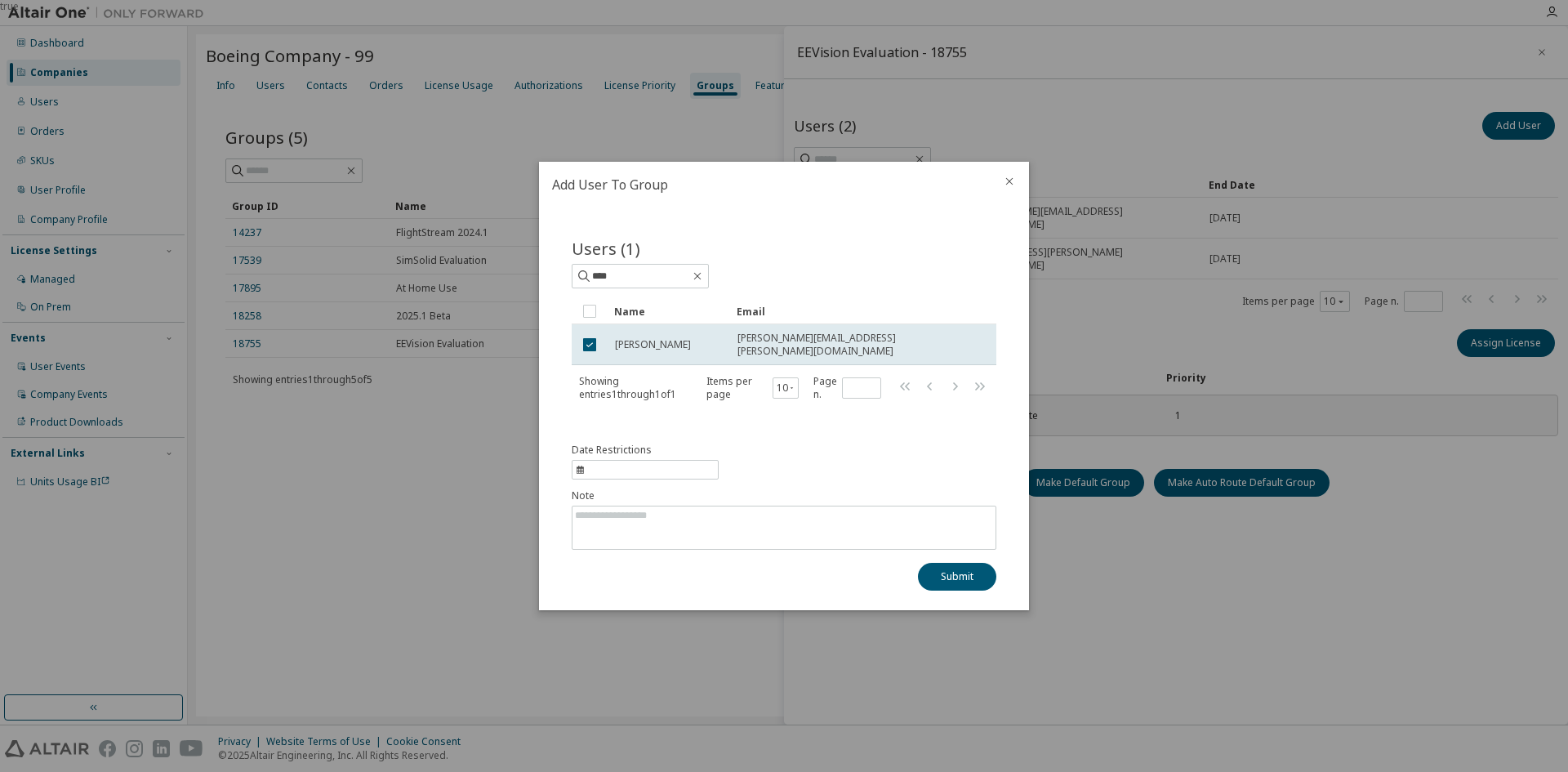
click at [620, 467] on span "information" at bounding box center [644, 470] width 147 height 20
select select "*"
select select "****"
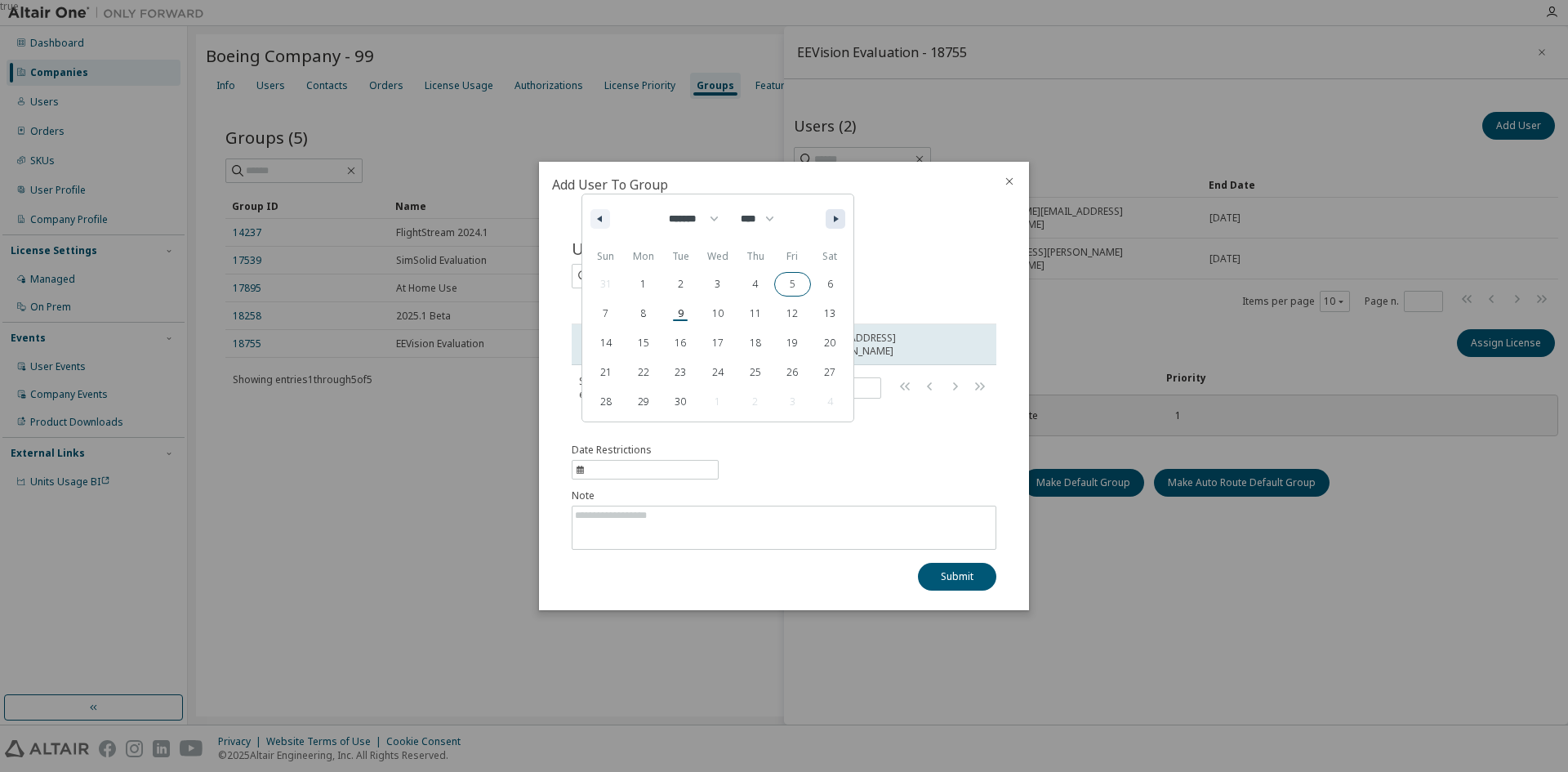
click at [831, 220] on button "button" at bounding box center [836, 219] width 20 height 20
click at [832, 220] on button "button" at bounding box center [836, 219] width 20 height 20
select select "**"
click at [647, 340] on span "17" at bounding box center [644, 343] width 38 height 21
click at [951, 564] on button "Submit" at bounding box center [957, 577] width 79 height 28
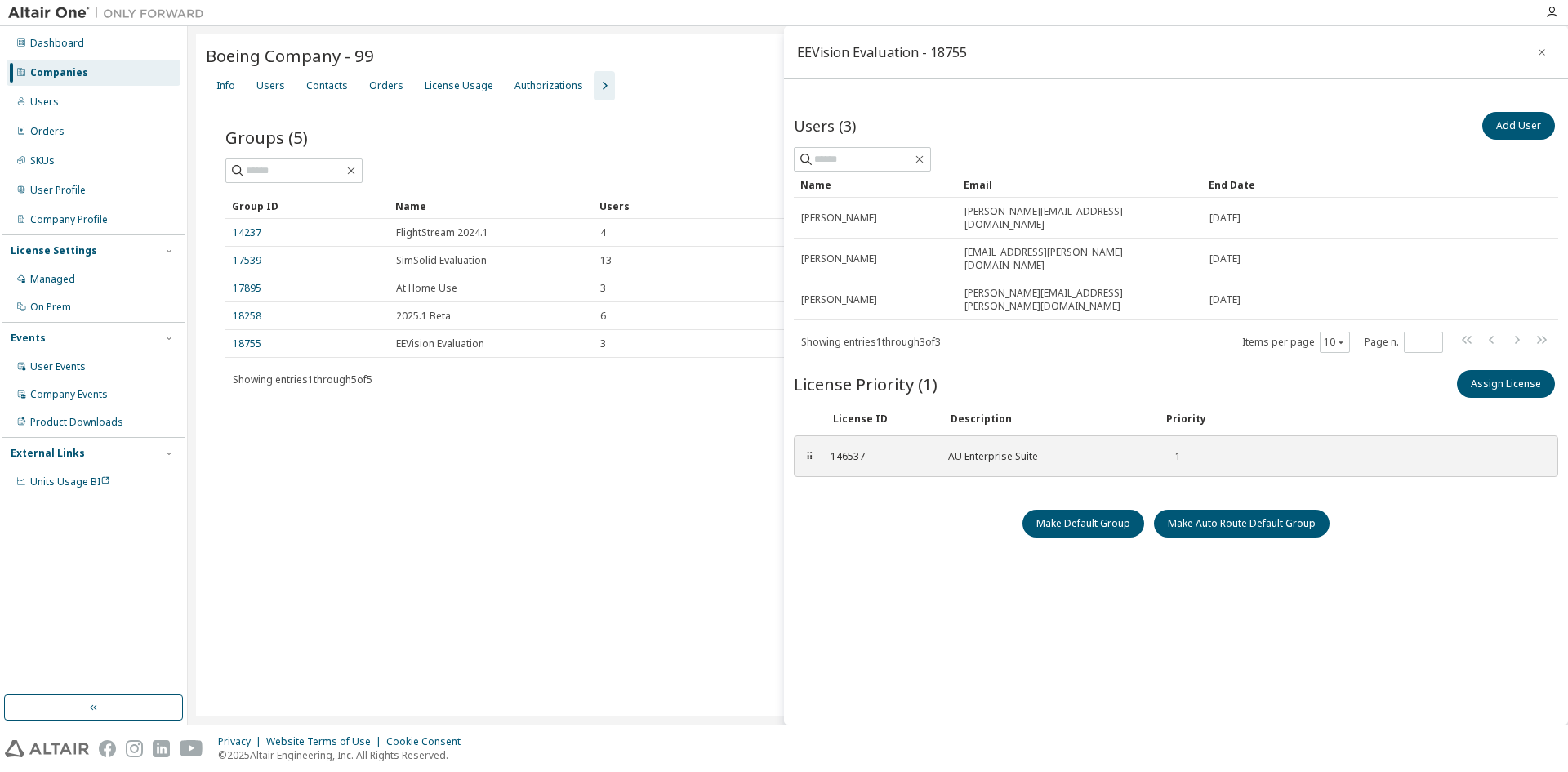
click at [1100, 118] on div "Users (3) Add User" at bounding box center [1176, 126] width 764 height 34
click at [961, 561] on div "Users (3) Add User Clear Load Save Save As Field Operator Value Select filter S…" at bounding box center [1176, 417] width 764 height 618
